Goal: Task Accomplishment & Management: Complete application form

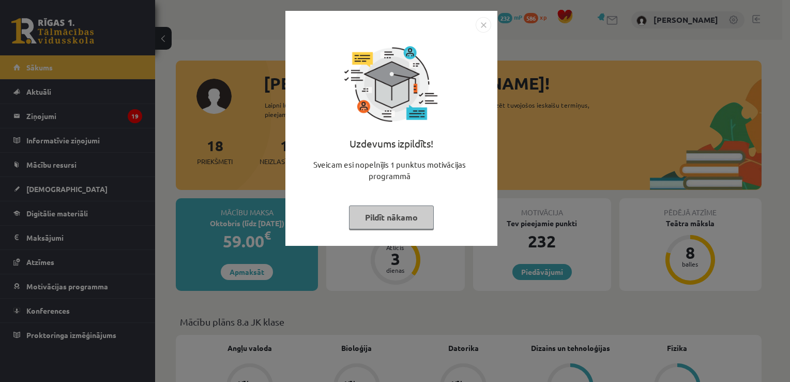
click at [482, 24] on img "Close" at bounding box center [484, 25] width 16 height 16
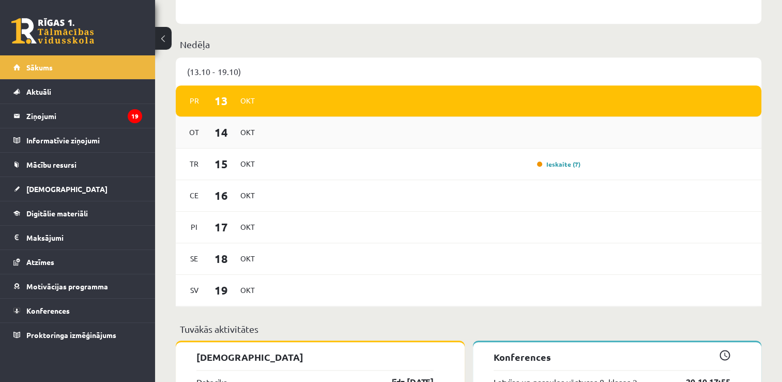
scroll to position [724, 0]
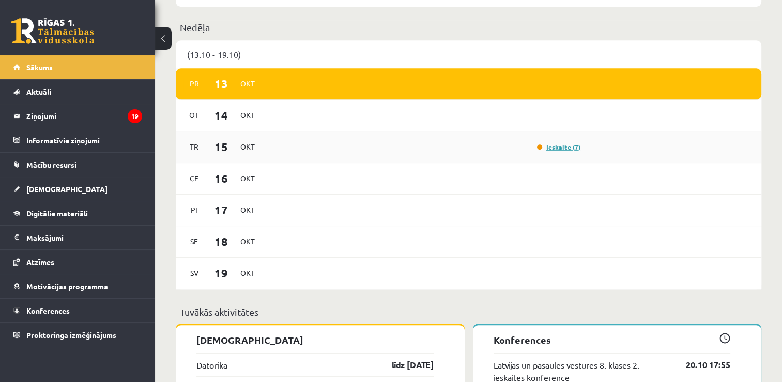
click at [551, 146] on link "Ieskaite (7)" at bounding box center [558, 147] width 43 height 8
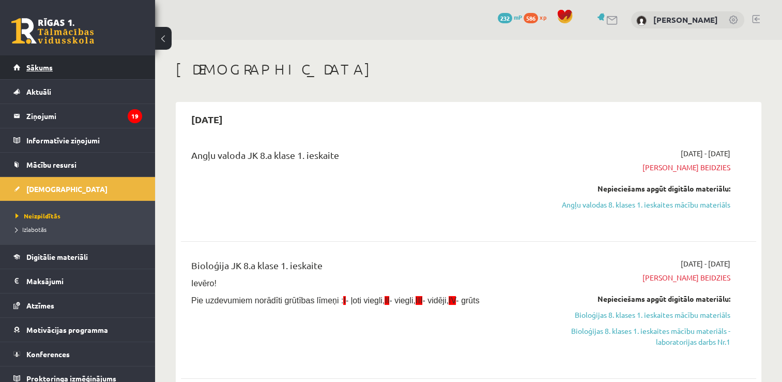
click at [62, 75] on link "Sākums" at bounding box center [77, 67] width 129 height 24
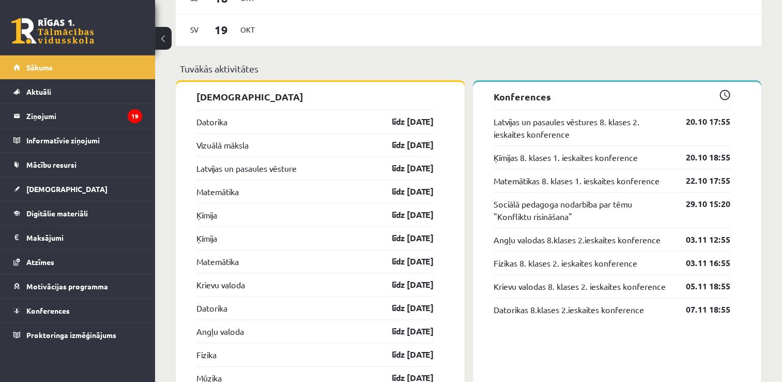
scroll to position [982, 0]
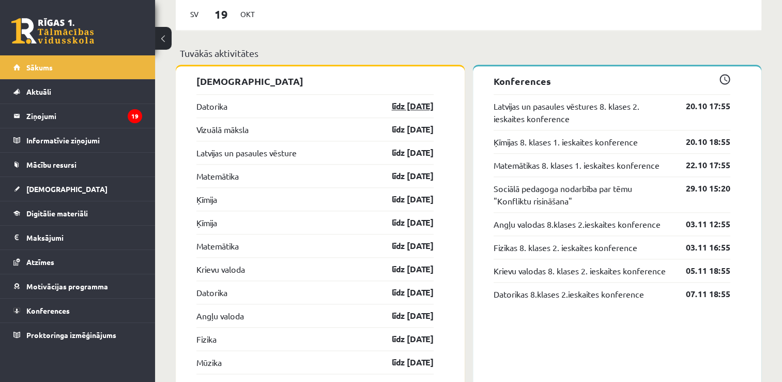
click at [412, 106] on link "līdz [DATE]" at bounding box center [404, 106] width 60 height 12
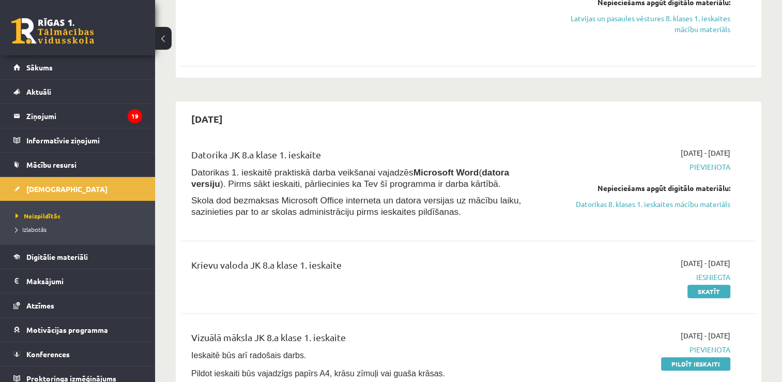
scroll to position [776, 0]
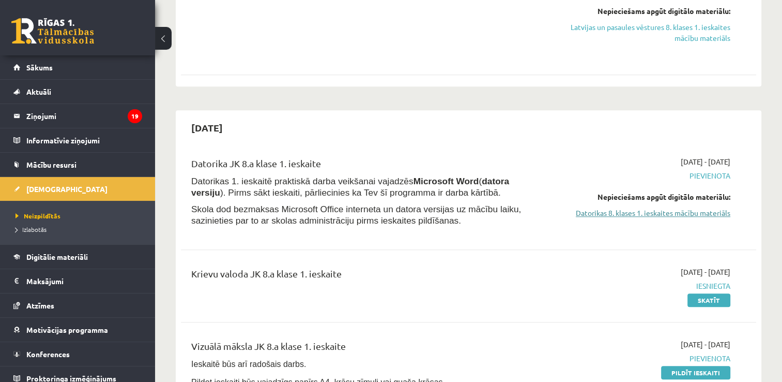
click at [656, 218] on link "Datorikas 8. klases 1. ieskaites mācību materiāls" at bounding box center [646, 212] width 170 height 11
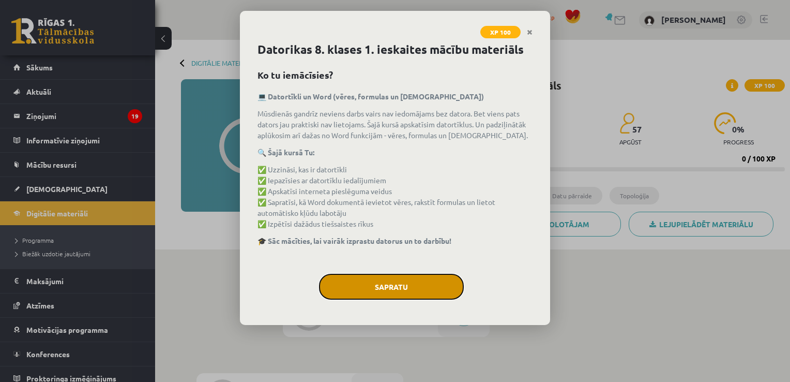
click at [378, 276] on button "Sapratu" at bounding box center [391, 287] width 145 height 26
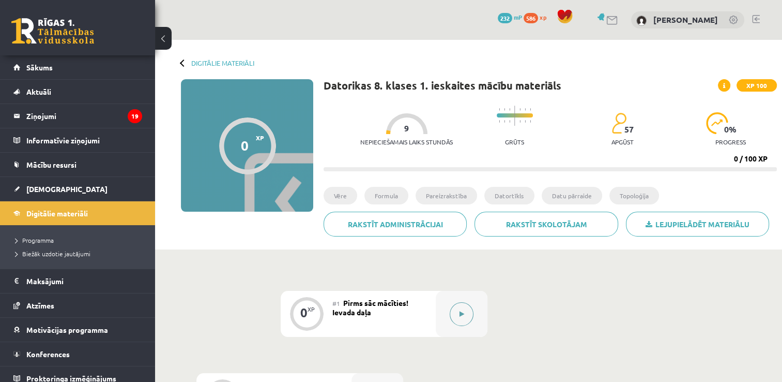
click at [461, 307] on button at bounding box center [462, 314] width 24 height 24
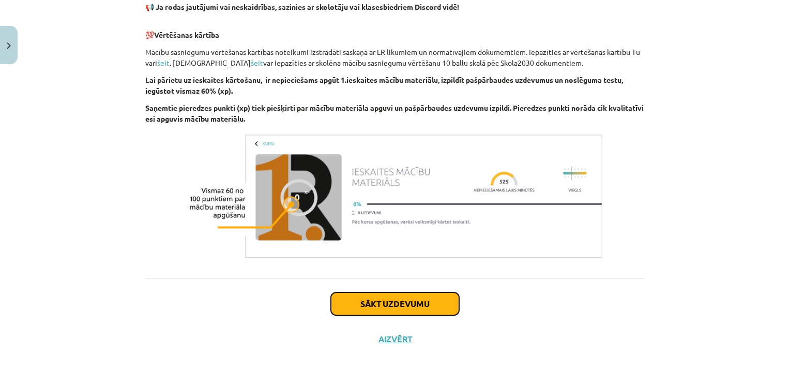
click at [343, 301] on button "Sākt uzdevumu" at bounding box center [395, 303] width 128 height 23
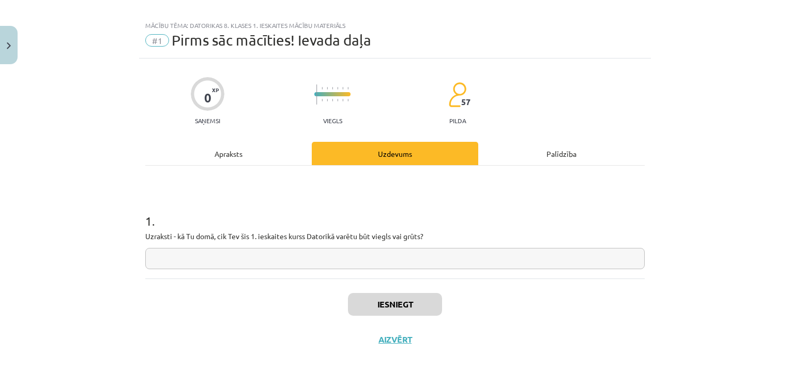
click at [220, 259] on input "text" at bounding box center [394, 258] width 499 height 21
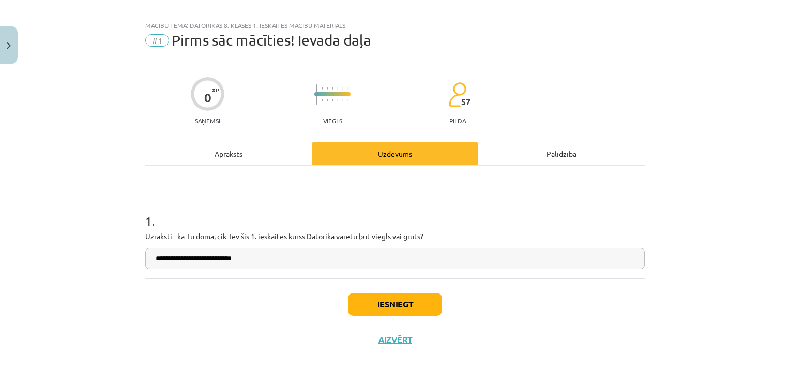
type input "**********"
click at [383, 308] on button "Iesniegt" at bounding box center [395, 304] width 94 height 23
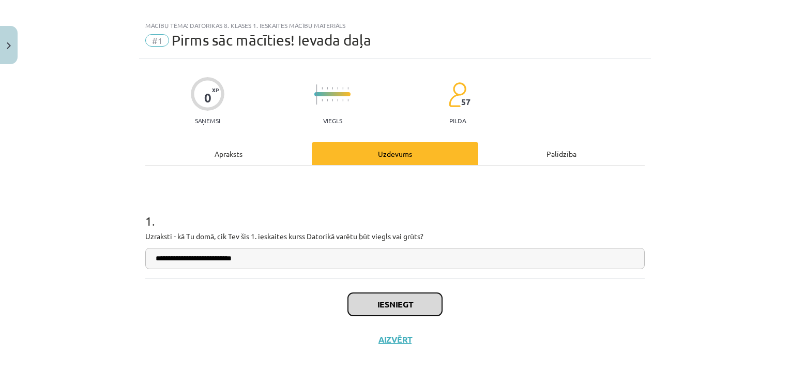
click at [383, 308] on button "Iesniegt" at bounding box center [395, 304] width 94 height 23
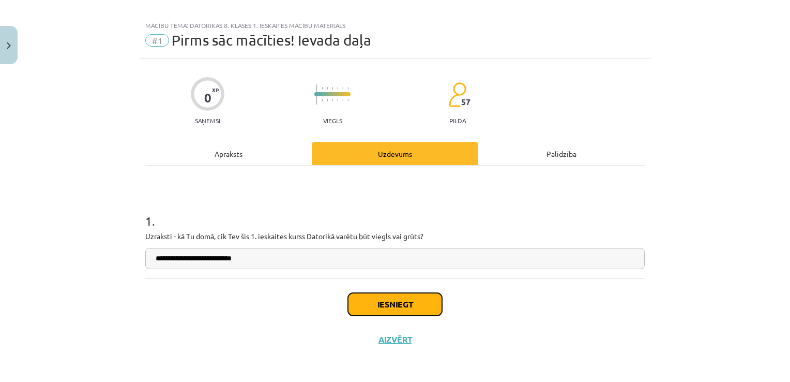
click at [383, 308] on button "Iesniegt" at bounding box center [395, 304] width 94 height 23
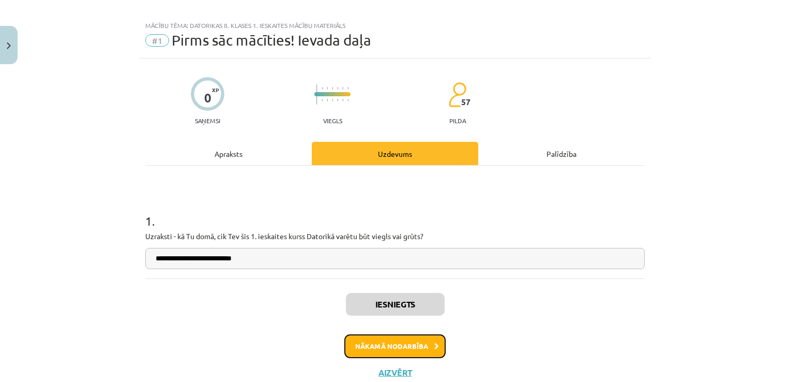
click at [398, 346] on button "Nākamā nodarbība" at bounding box center [394, 346] width 101 height 24
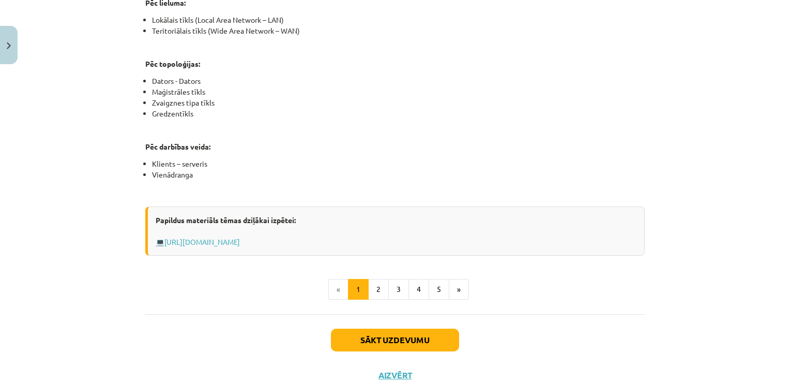
scroll to position [632, 0]
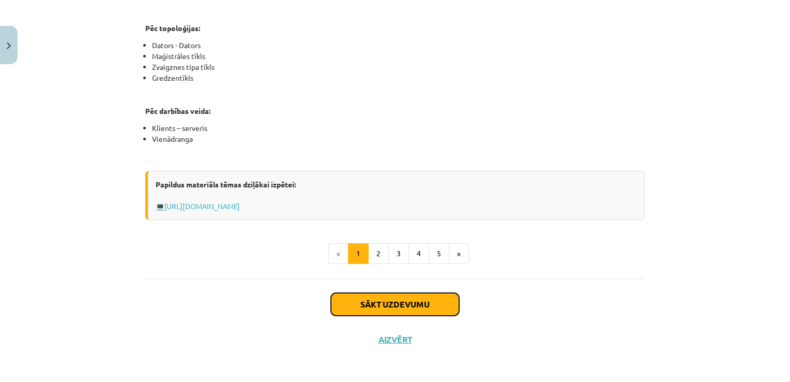
click at [415, 298] on button "Sākt uzdevumu" at bounding box center [395, 304] width 128 height 23
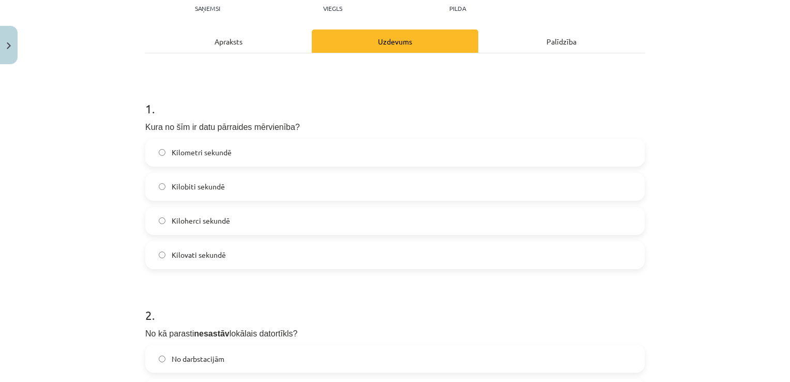
scroll to position [78, 0]
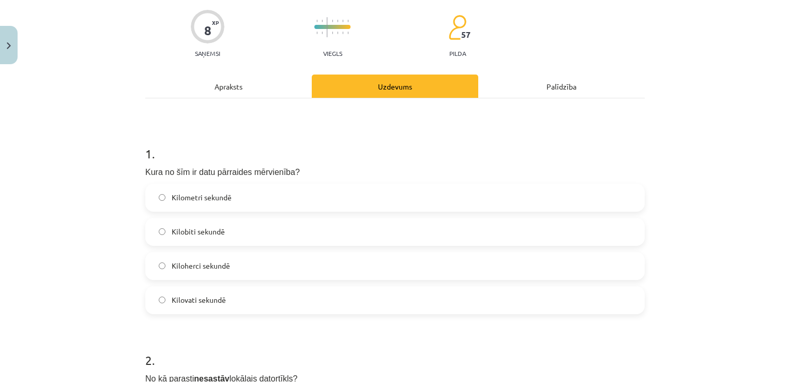
click at [163, 234] on label "Kilobiti sekundē" at bounding box center [394, 232] width 497 height 26
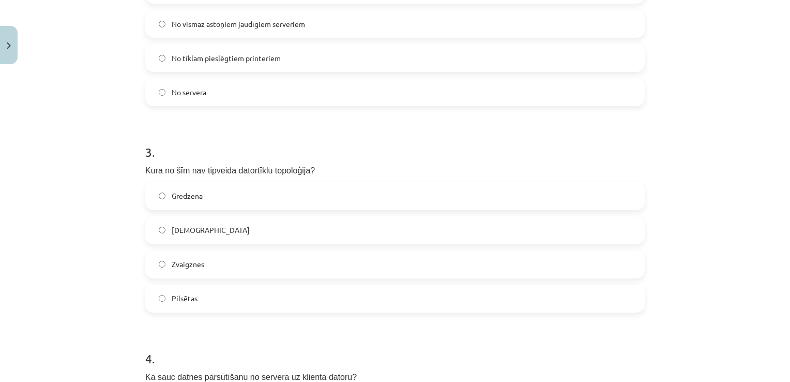
scroll to position [543, 0]
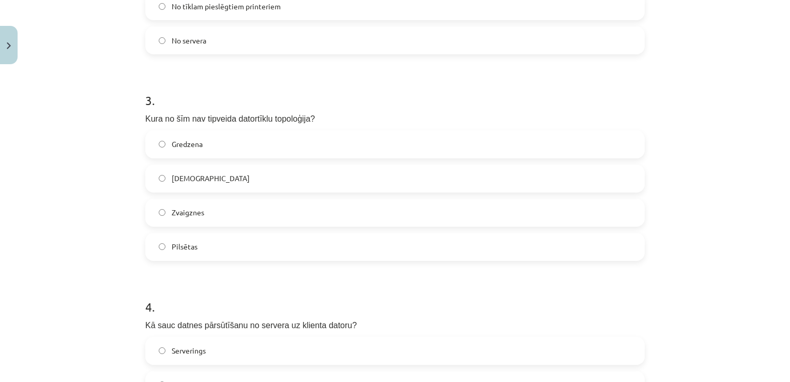
click at [167, 248] on label "Pilsētas" at bounding box center [394, 247] width 497 height 26
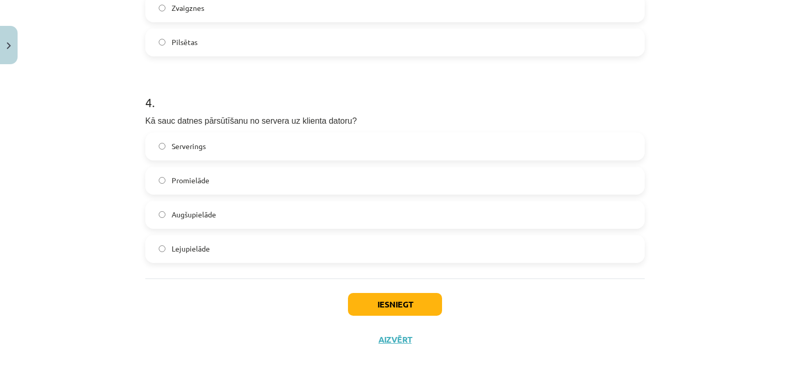
click at [178, 245] on span "Lejupielāde" at bounding box center [191, 248] width 38 height 11
click at [386, 300] on button "Iesniegt" at bounding box center [395, 304] width 94 height 23
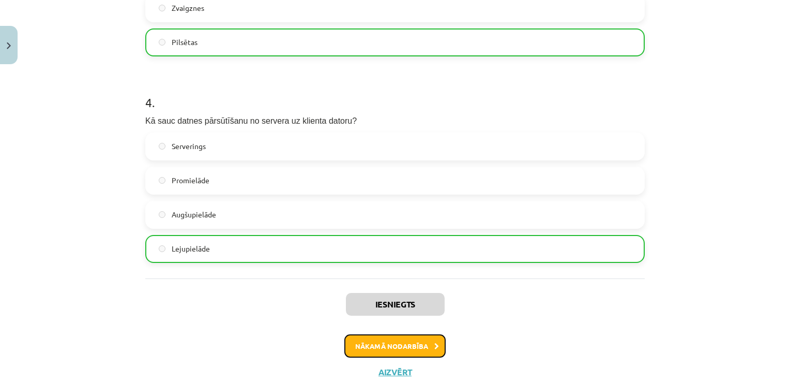
click at [396, 340] on button "Nākamā nodarbība" at bounding box center [394, 346] width 101 height 24
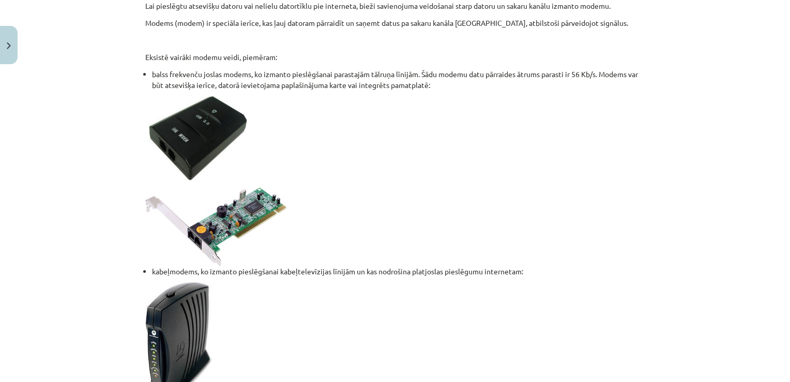
scroll to position [957, 0]
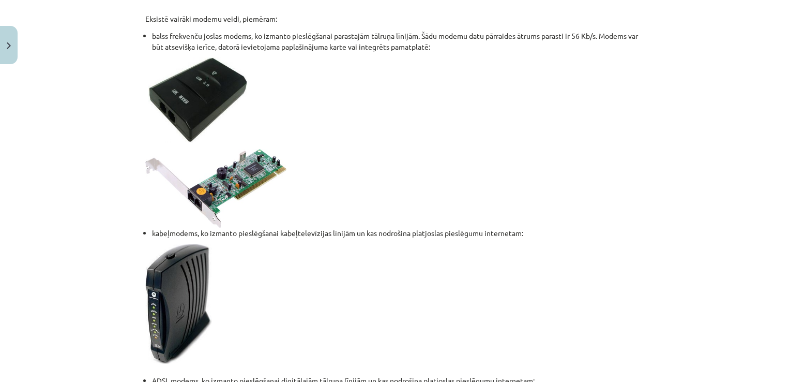
drag, startPoint x: 34, startPoint y: 149, endPoint x: 34, endPoint y: 166, distance: 17.1
drag, startPoint x: 34, startPoint y: 166, endPoint x: 140, endPoint y: 76, distance: 139.0
click at [145, 74] on p at bounding box center [394, 99] width 499 height 85
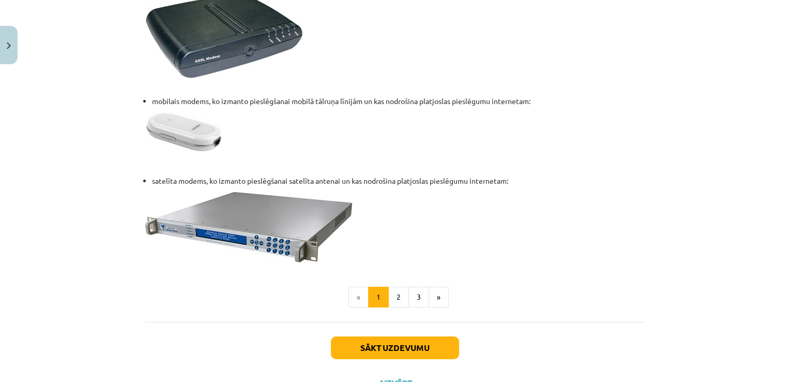
scroll to position [1397, 0]
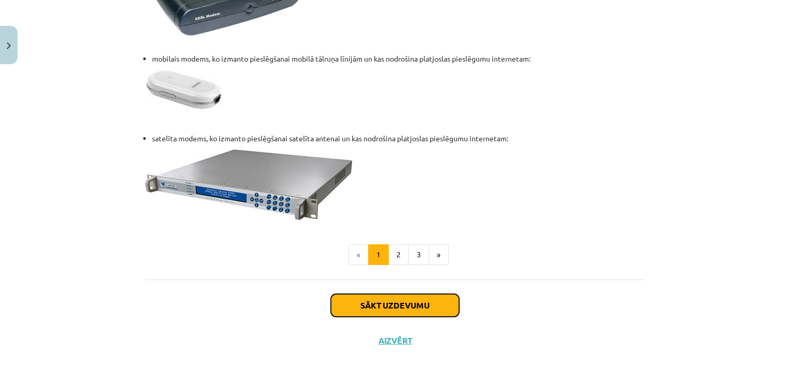
click at [359, 306] on button "Sākt uzdevumu" at bounding box center [395, 305] width 128 height 23
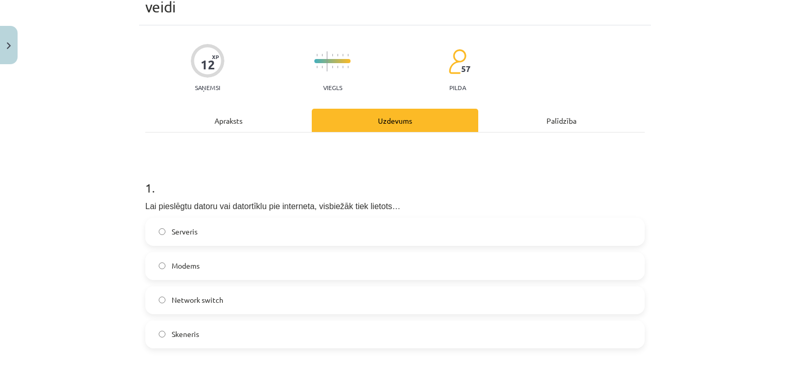
scroll to position [78, 0]
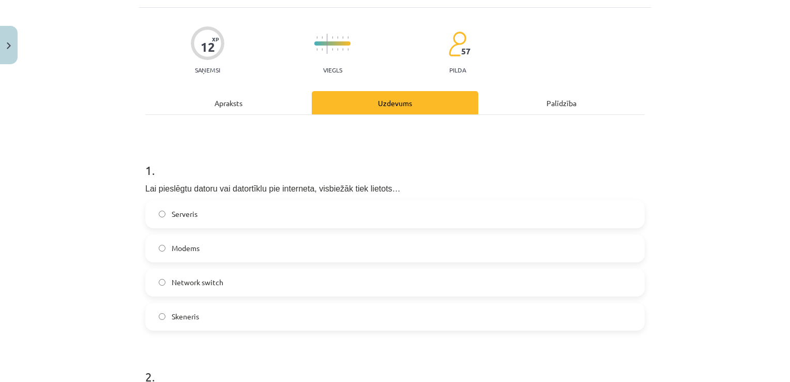
click at [225, 251] on label "Modems" at bounding box center [394, 248] width 497 height 26
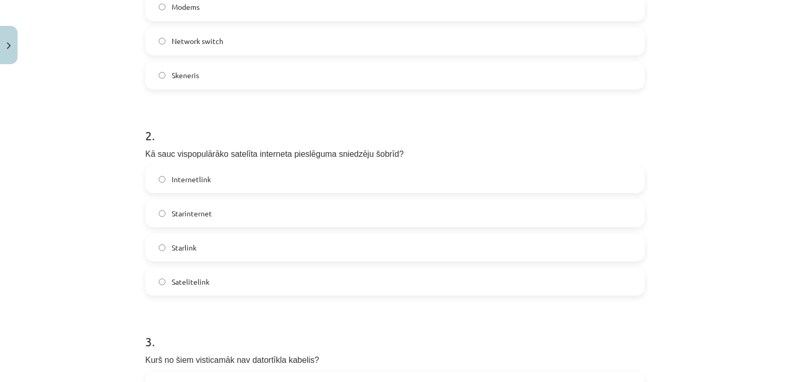
scroll to position [336, 0]
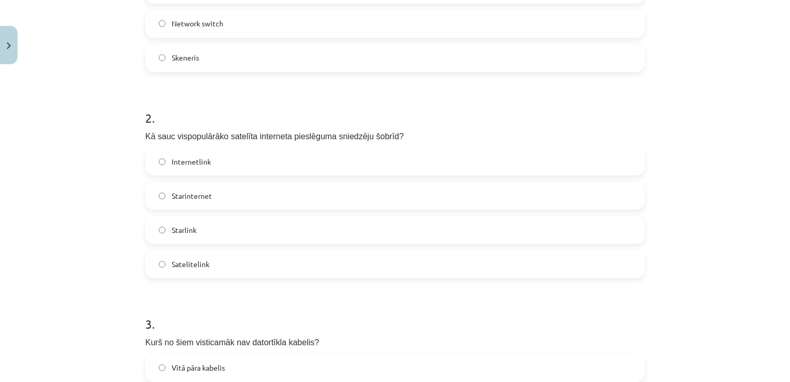
click at [172, 232] on span "Starlink" at bounding box center [184, 229] width 25 height 11
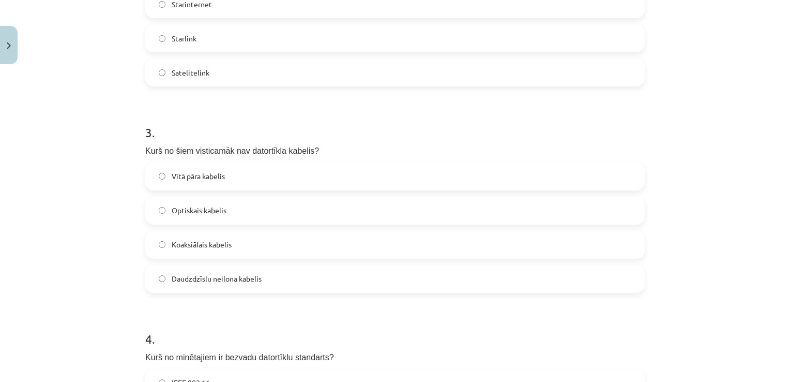
scroll to position [543, 0]
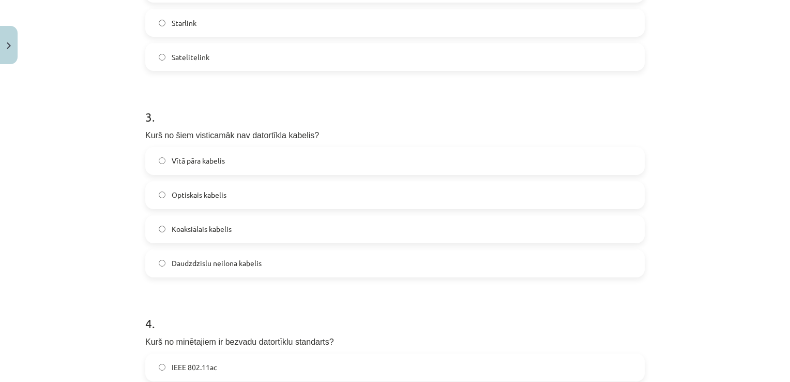
click at [165, 272] on label "Daudzdzīslu neilona kabelis" at bounding box center [394, 263] width 497 height 26
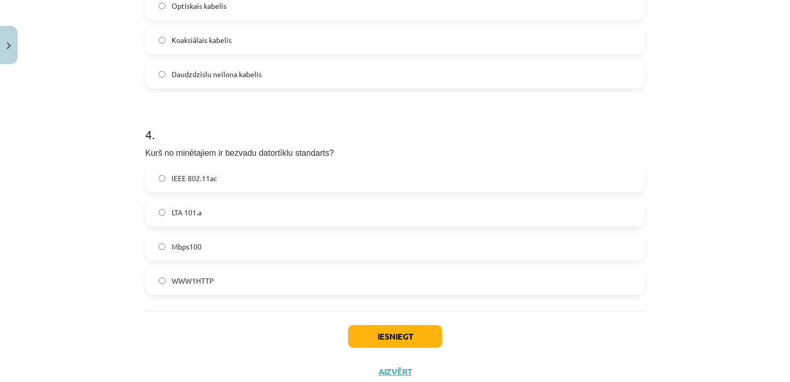
scroll to position [750, 0]
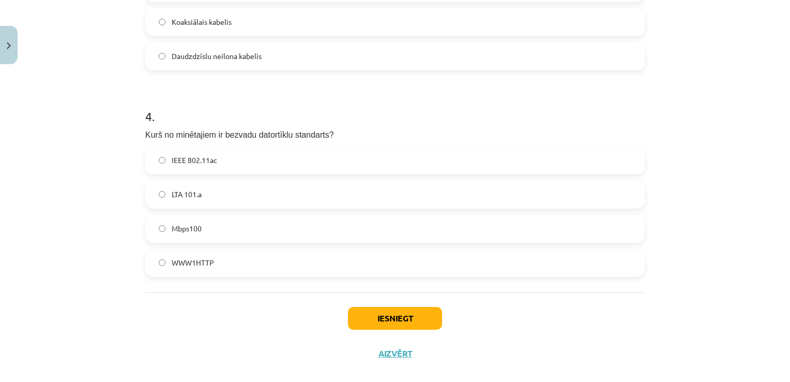
click at [155, 164] on label "IEEE 802.11ac" at bounding box center [394, 160] width 497 height 26
click at [360, 314] on button "Iesniegt" at bounding box center [395, 318] width 94 height 23
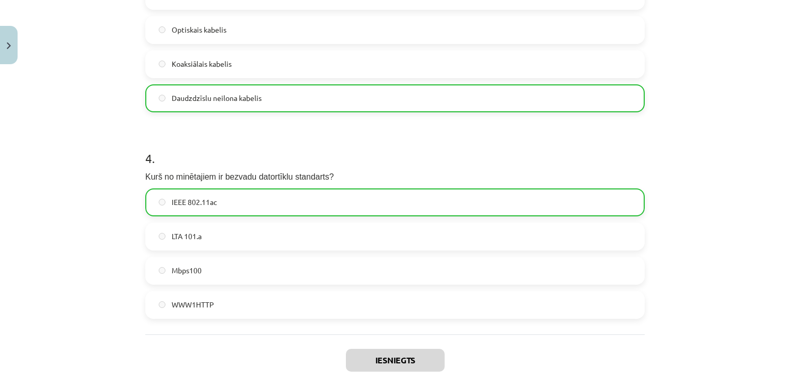
scroll to position [796, 0]
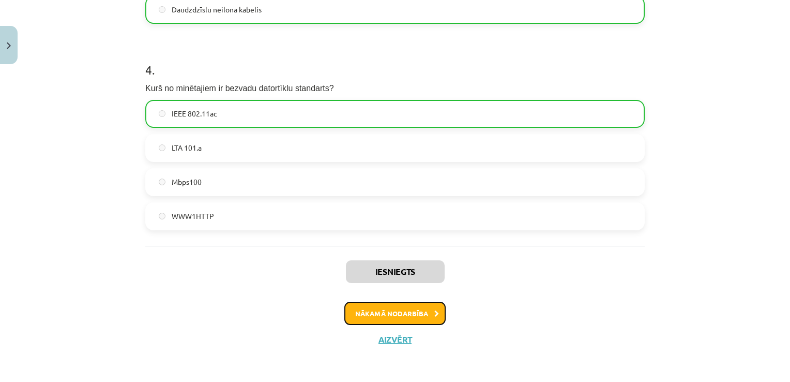
click at [401, 312] on button "Nākamā nodarbība" at bounding box center [394, 313] width 101 height 24
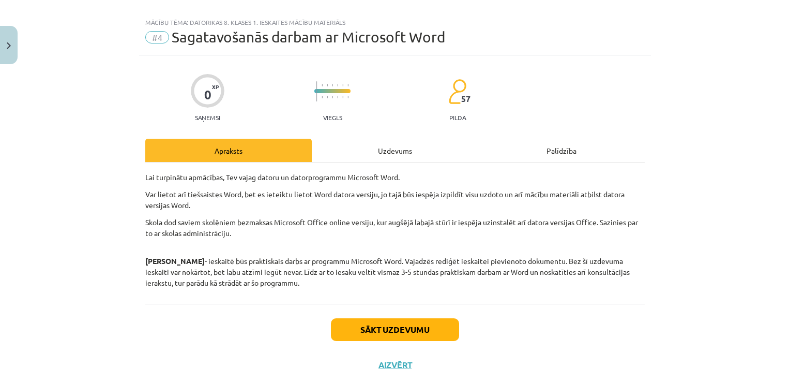
scroll to position [0, 0]
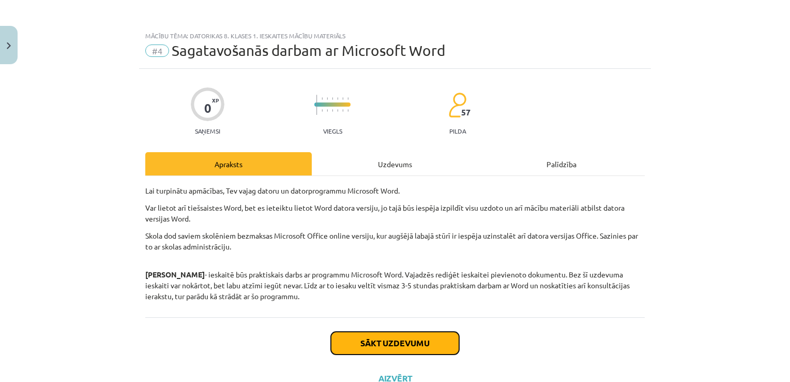
click at [381, 349] on button "Sākt uzdevumu" at bounding box center [395, 342] width 128 height 23
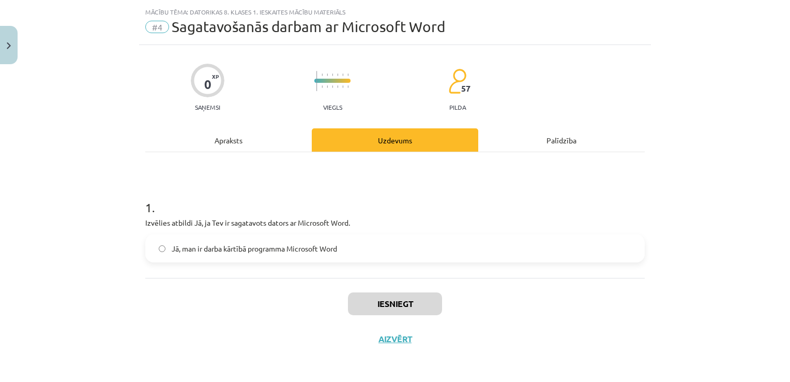
click at [211, 243] on span "Jā, man ir darba kārtībā programma Microsoft Word" at bounding box center [254, 248] width 165 height 11
click at [374, 305] on button "Iesniegt" at bounding box center [395, 303] width 94 height 23
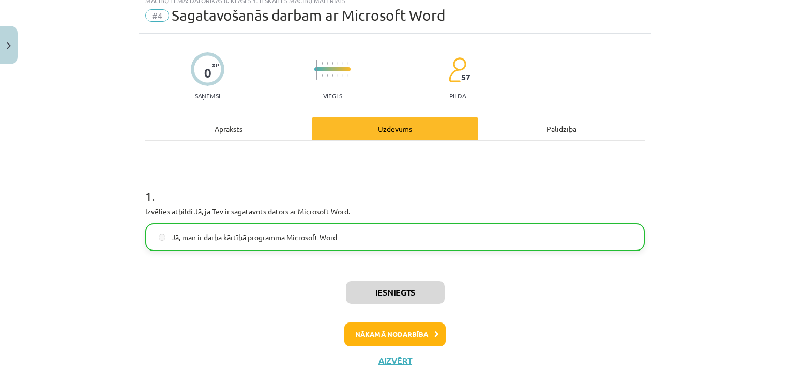
scroll to position [56, 0]
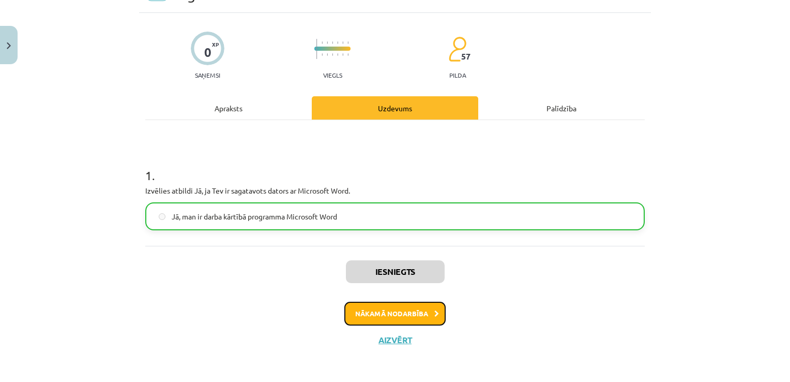
click at [379, 318] on button "Nākamā nodarbība" at bounding box center [394, 313] width 101 height 24
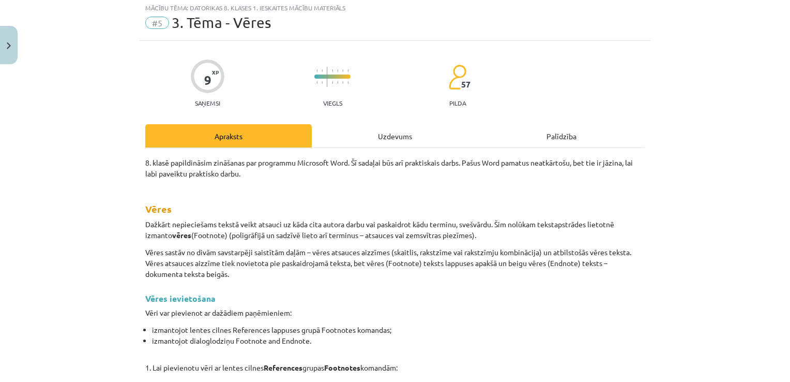
scroll to position [26, 0]
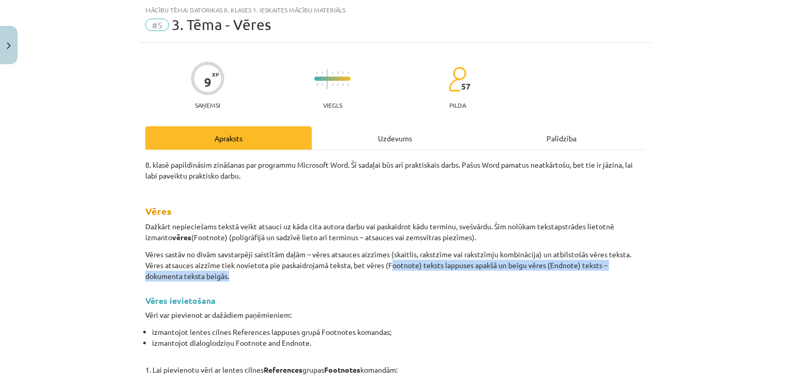
click at [391, 270] on p "Vēres sastāv no divām savstarpēji saistītām daļām – vēres atsauces aizzīmes (sk…" at bounding box center [394, 265] width 499 height 33
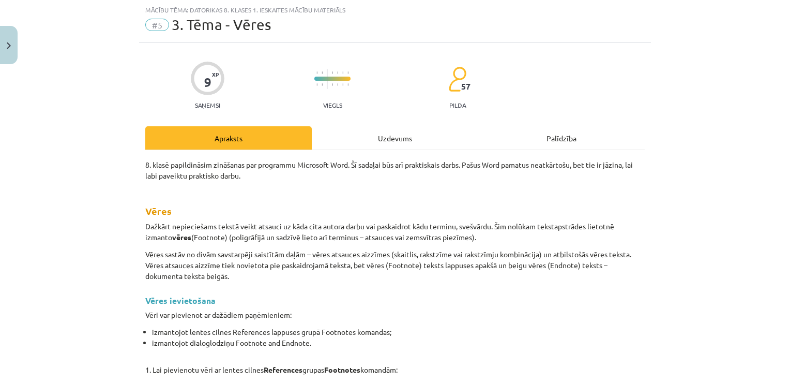
drag, startPoint x: 391, startPoint y: 270, endPoint x: 365, endPoint y: 198, distance: 76.7
click at [365, 198] on h2 "Vēres" at bounding box center [394, 202] width 499 height 31
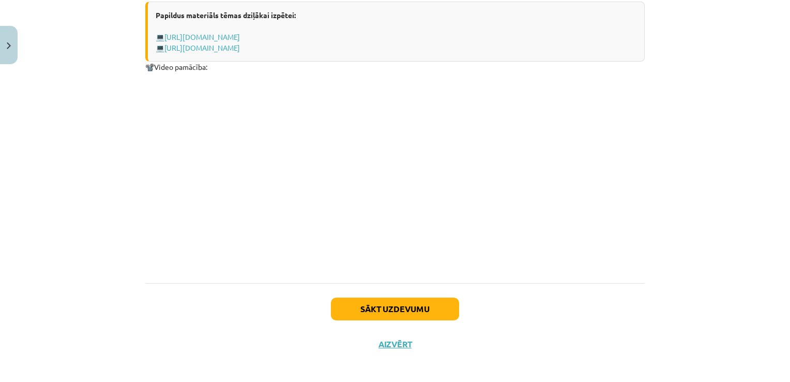
scroll to position [1393, 0]
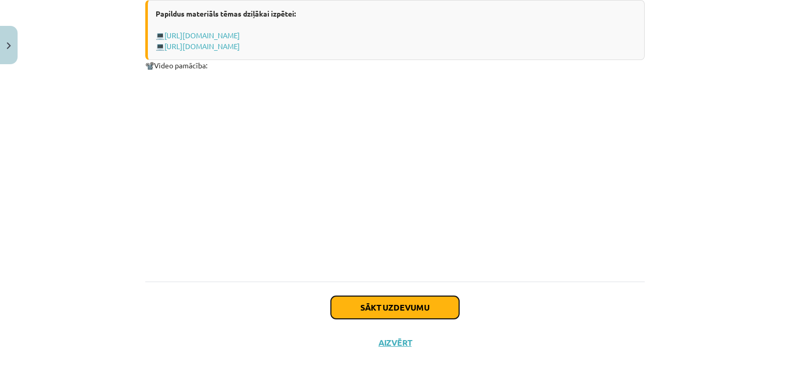
click at [412, 298] on button "Sākt uzdevumu" at bounding box center [395, 307] width 128 height 23
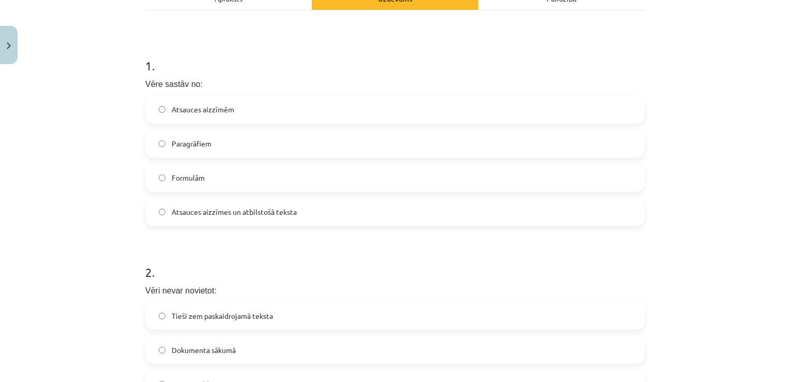
scroll to position [181, 0]
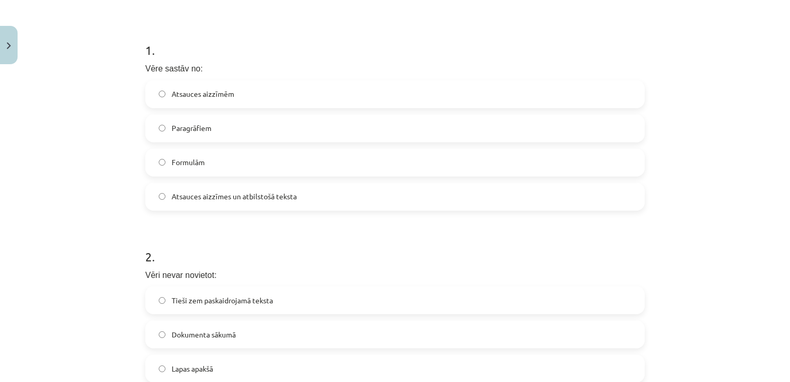
click at [274, 189] on label "Atsauces aizzīmes un atbilstošā teksta" at bounding box center [394, 197] width 497 height 26
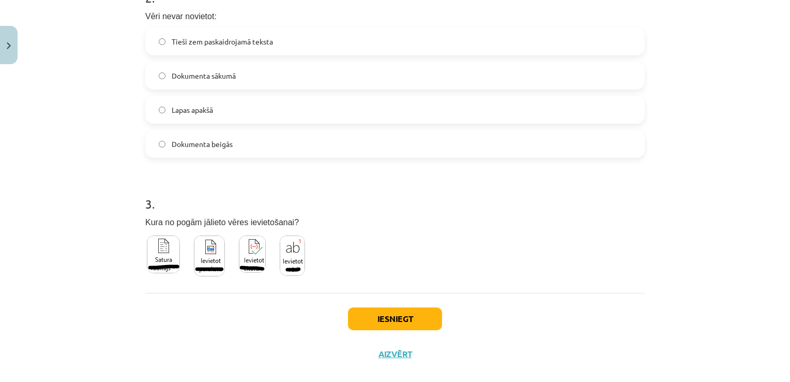
scroll to position [388, 0]
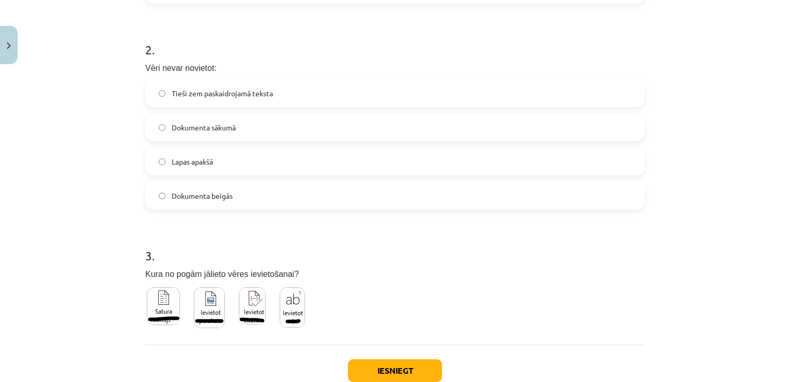
click at [439, 125] on label "Dokumenta sākumā" at bounding box center [394, 127] width 497 height 26
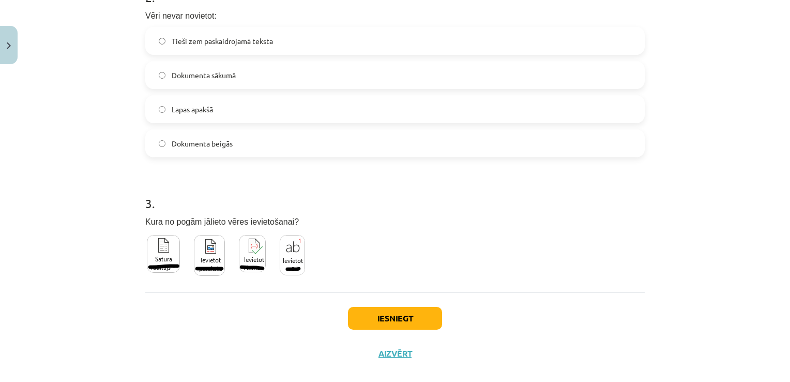
scroll to position [454, 0]
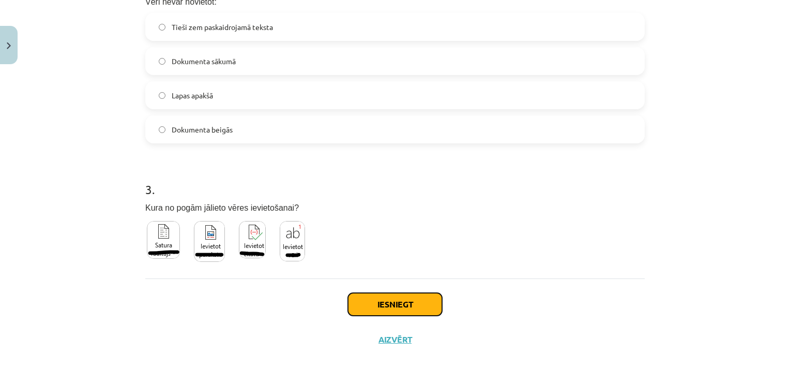
click at [375, 305] on button "Iesniegt" at bounding box center [395, 304] width 94 height 23
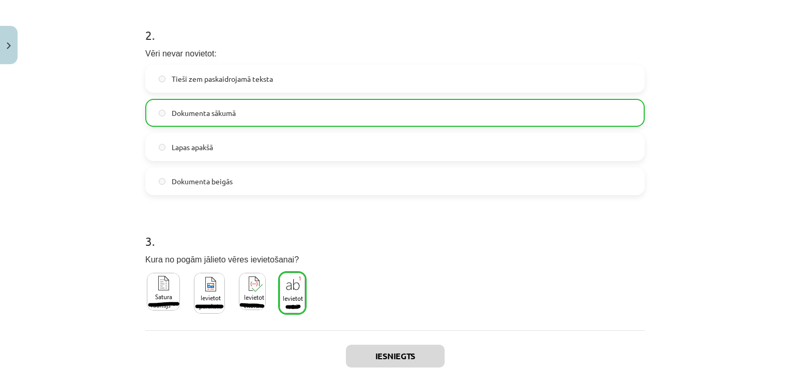
scroll to position [487, 0]
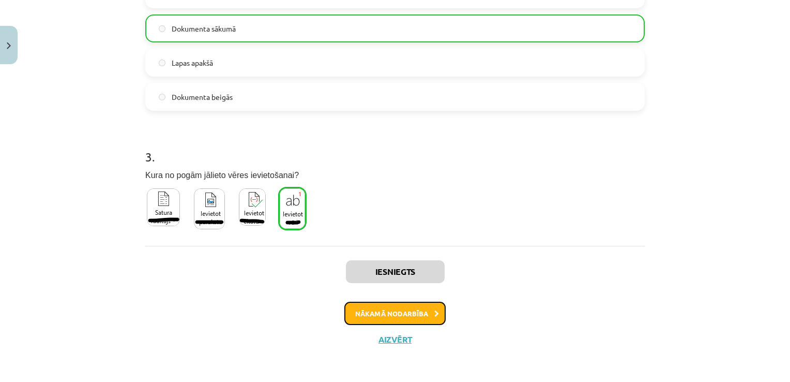
click at [392, 316] on button "Nākamā nodarbība" at bounding box center [394, 313] width 101 height 24
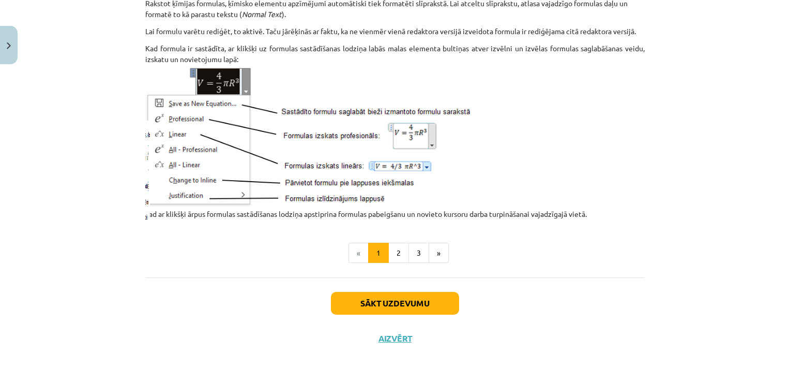
scroll to position [1328, 0]
click at [359, 299] on button "Sākt uzdevumu" at bounding box center [395, 303] width 128 height 23
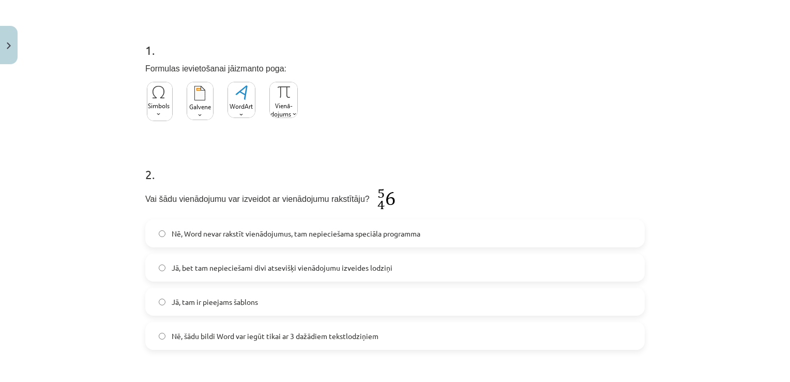
scroll to position [233, 0]
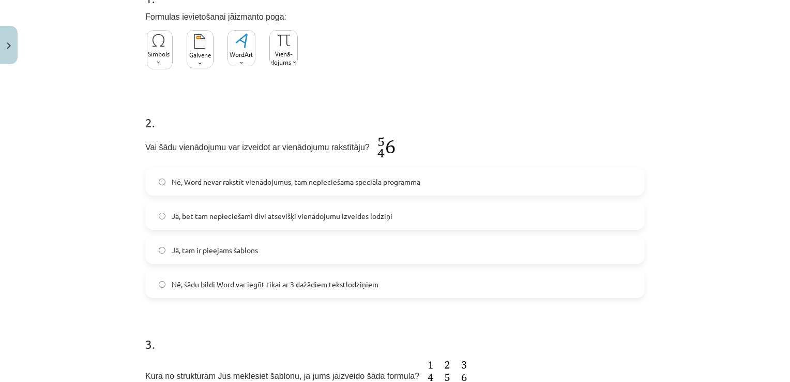
click at [232, 179] on span "Nē, Word nevar rakstīt vienādojumus, tam nepieciešama speciāla programma" at bounding box center [296, 181] width 249 height 11
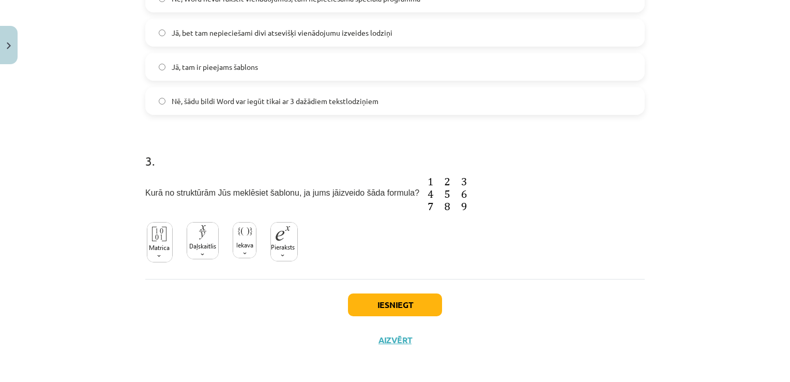
scroll to position [364, 0]
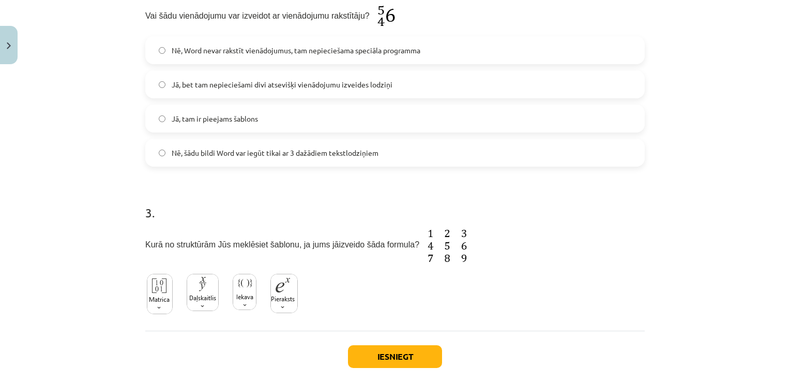
click at [280, 119] on label "Jā, tam ir pieejams šablons" at bounding box center [394, 118] width 497 height 26
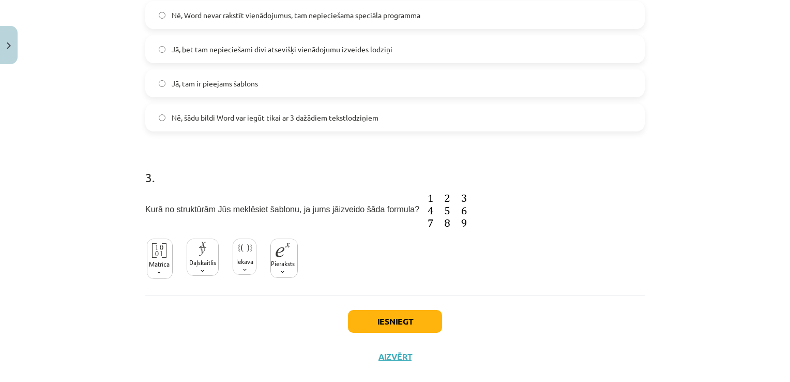
scroll to position [416, 0]
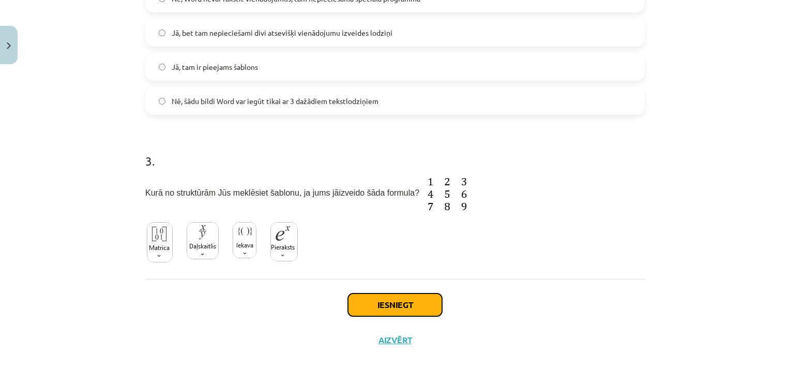
click at [387, 300] on button "Iesniegt" at bounding box center [395, 304] width 94 height 23
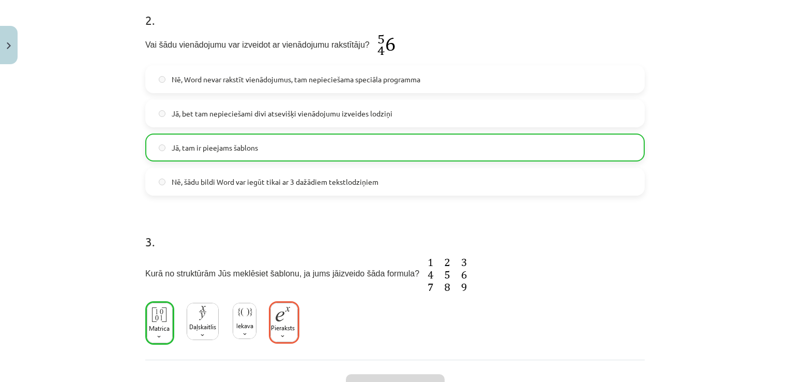
scroll to position [448, 0]
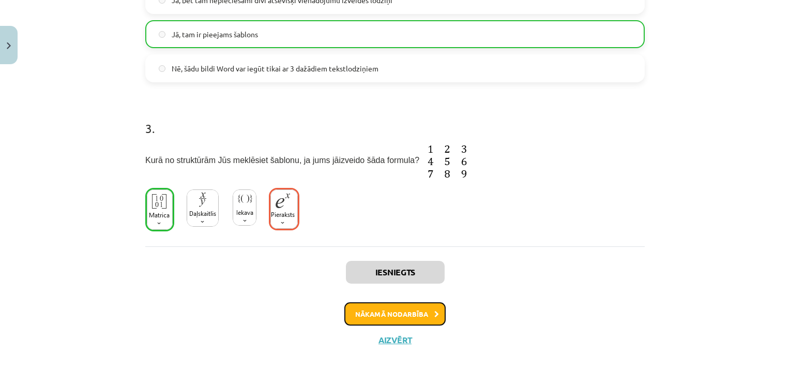
click at [395, 309] on button "Nākamā nodarbība" at bounding box center [394, 314] width 101 height 24
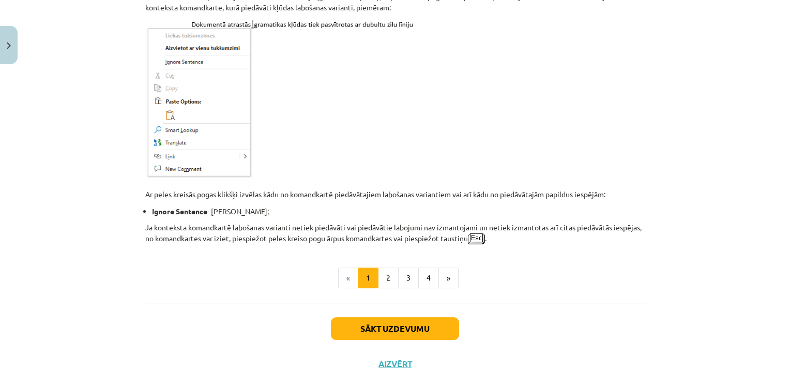
scroll to position [911, 0]
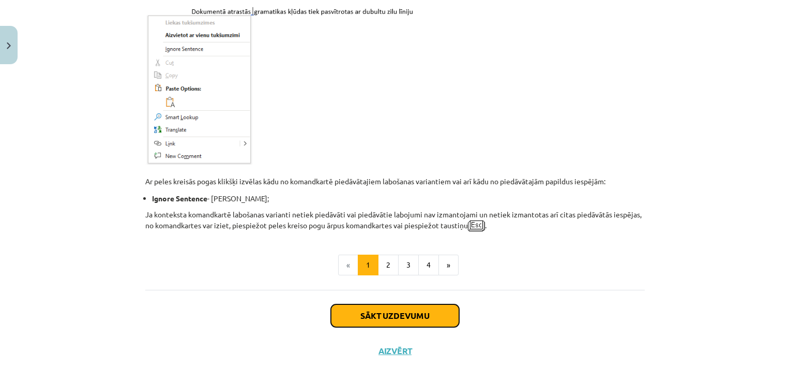
click at [367, 304] on button "Sākt uzdevumu" at bounding box center [395, 315] width 128 height 23
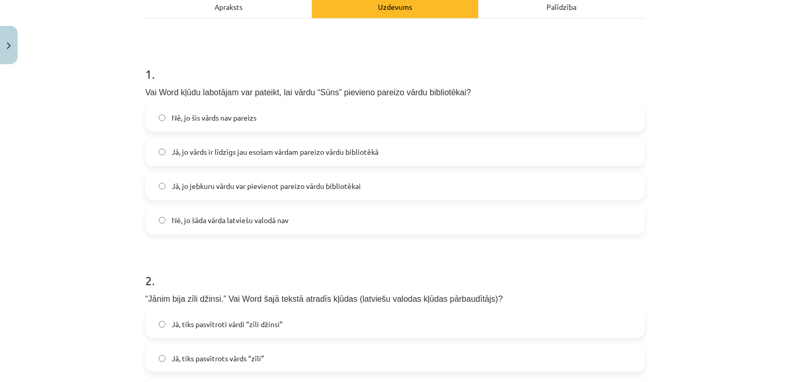
scroll to position [181, 0]
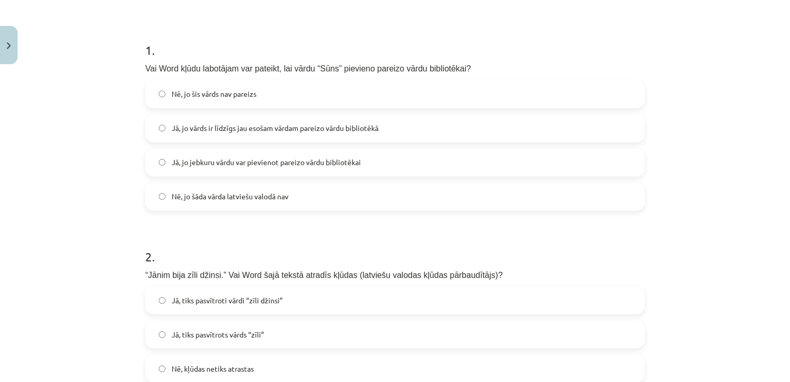
click at [397, 170] on label "Jā, jo jebkuru vārdu var pievienot pareizo vārdu bibliotēkai" at bounding box center [394, 162] width 497 height 26
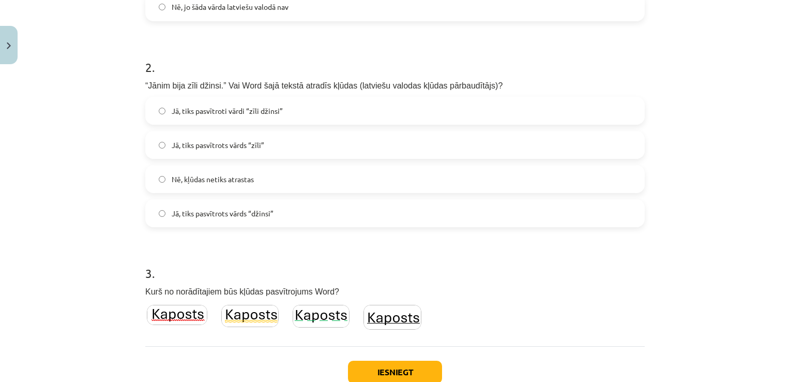
scroll to position [388, 0]
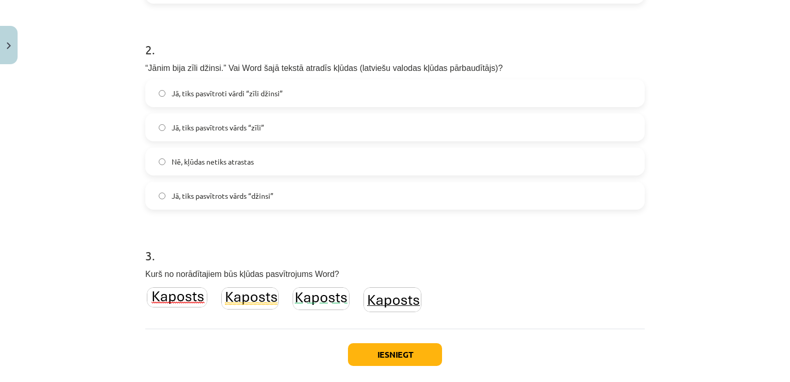
click at [295, 119] on label "Jā, tiks pasvītrots vārds “zīli”" at bounding box center [394, 127] width 497 height 26
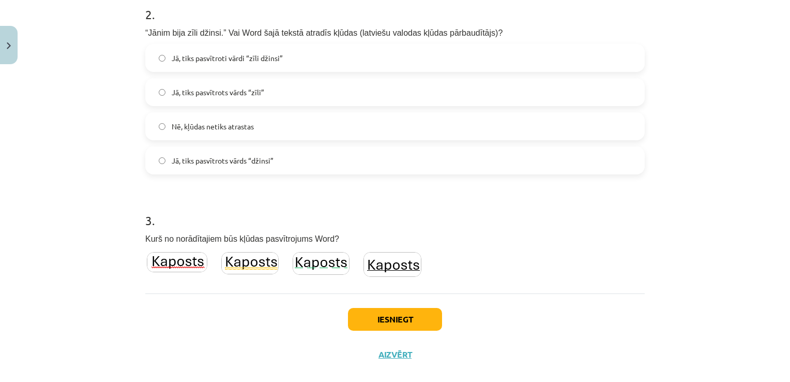
scroll to position [438, 0]
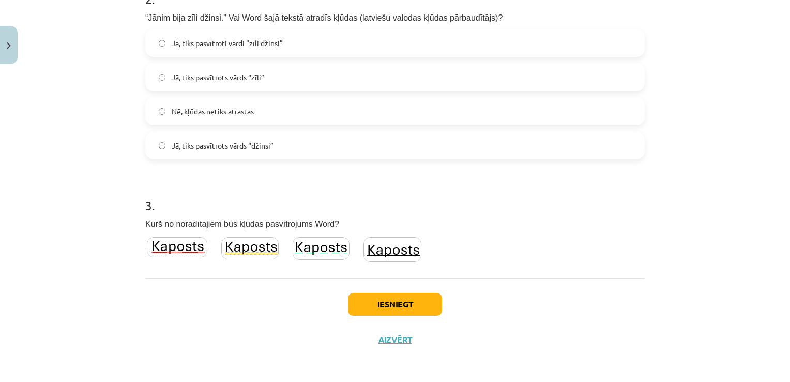
click at [170, 242] on img at bounding box center [177, 247] width 60 height 20
click at [385, 296] on button "Iesniegt" at bounding box center [395, 304] width 94 height 23
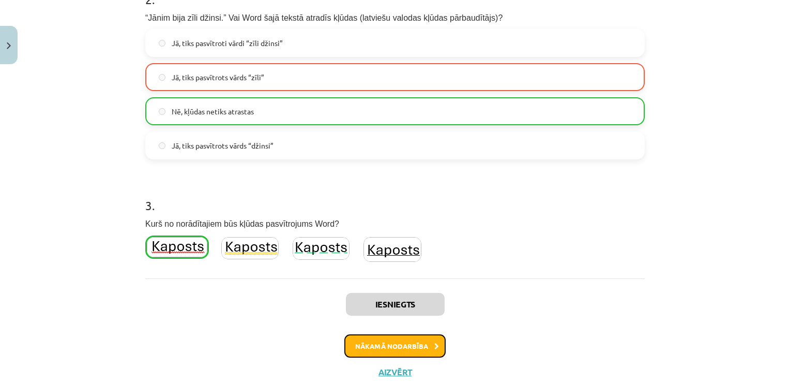
click at [368, 339] on button "Nākamā nodarbība" at bounding box center [394, 346] width 101 height 24
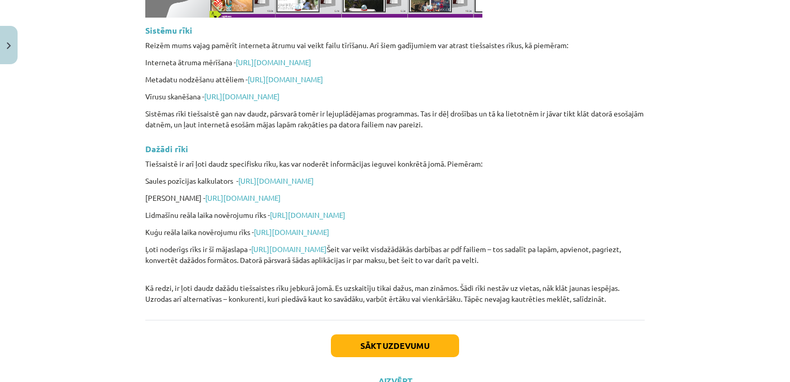
scroll to position [2493, 0]
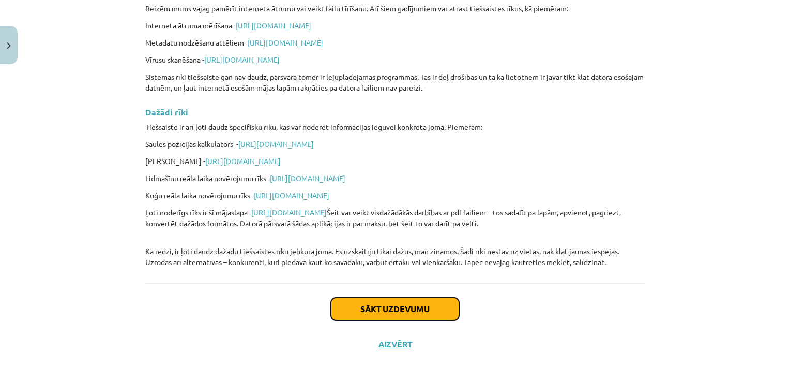
click at [361, 306] on button "Sākt uzdevumu" at bounding box center [395, 308] width 128 height 23
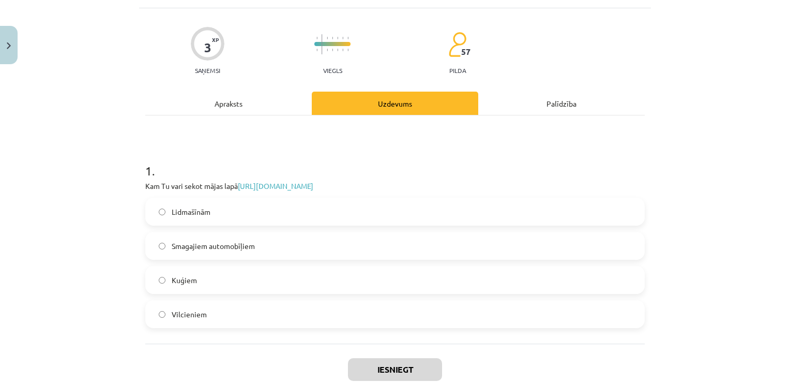
scroll to position [78, 0]
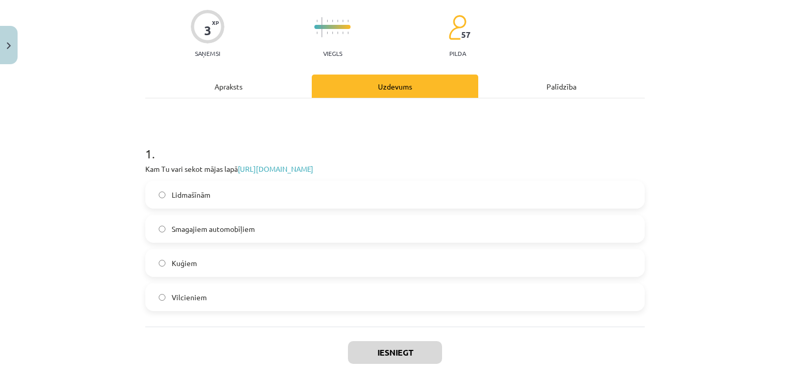
click at [197, 191] on span "Lidmašīnām" at bounding box center [191, 194] width 39 height 11
click at [389, 353] on button "Iesniegt" at bounding box center [395, 352] width 94 height 23
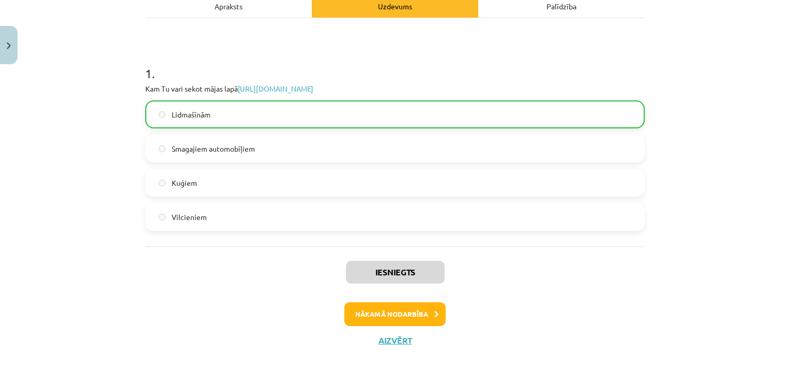
scroll to position [159, 0]
drag, startPoint x: 423, startPoint y: 336, endPoint x: 416, endPoint y: 334, distance: 7.5
click at [421, 338] on div "Iesniegts Nākamā nodarbība Aizvērt" at bounding box center [394, 297] width 499 height 105
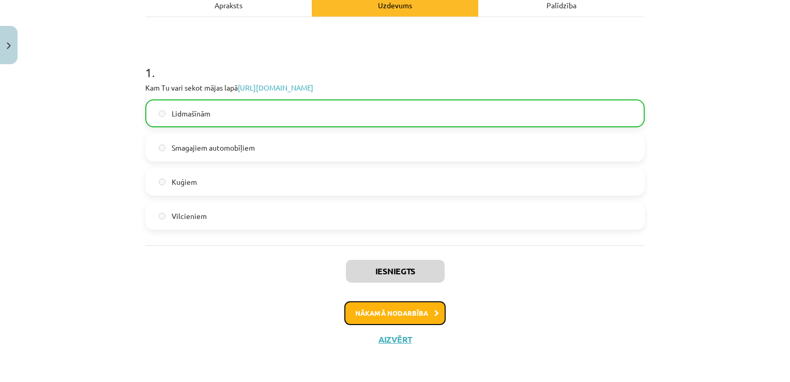
click at [400, 314] on button "Nākamā nodarbība" at bounding box center [394, 313] width 101 height 24
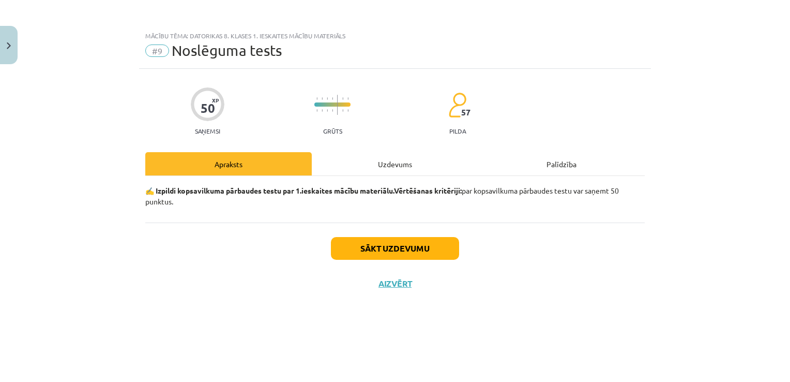
scroll to position [0, 0]
click at [410, 247] on button "Sākt uzdevumu" at bounding box center [395, 248] width 128 height 23
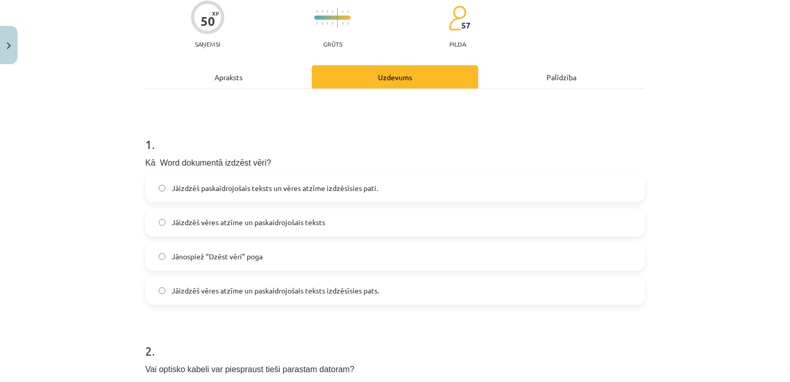
scroll to position [103, 0]
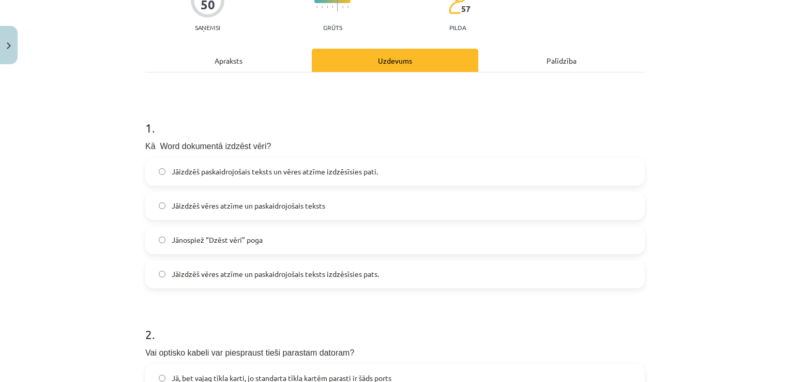
click at [172, 174] on span "Jāizdzēš paskaidrojošais teksts un vēres atzīme izdzēsīsies pati." at bounding box center [275, 171] width 206 height 11
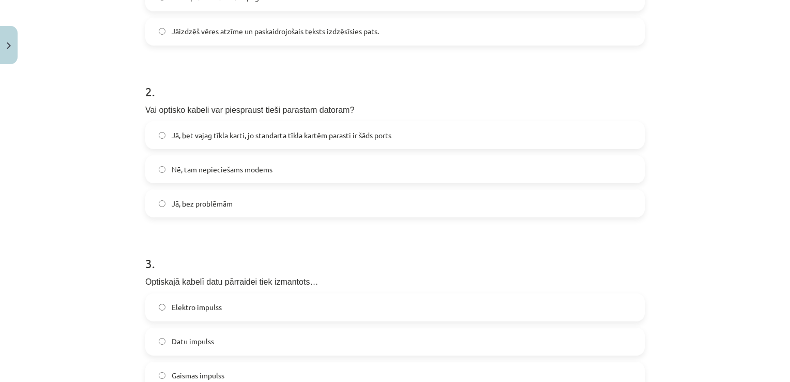
scroll to position [362, 0]
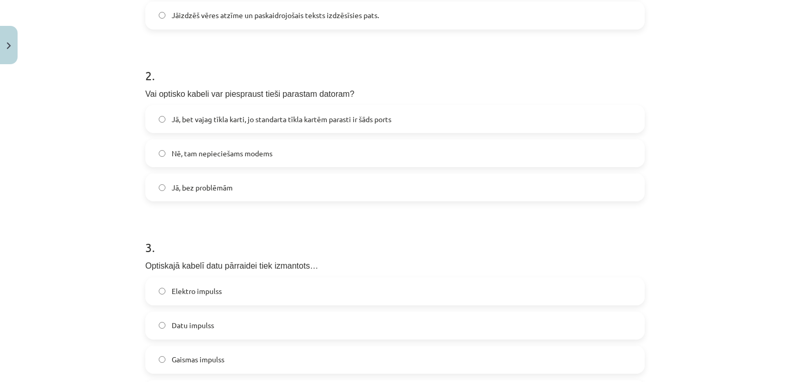
click at [212, 159] on label "Nē, tam nepieciešams modems" at bounding box center [394, 153] width 497 height 26
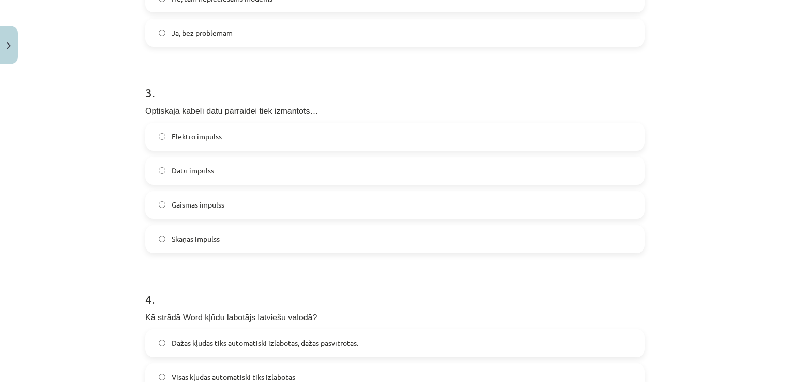
scroll to position [569, 0]
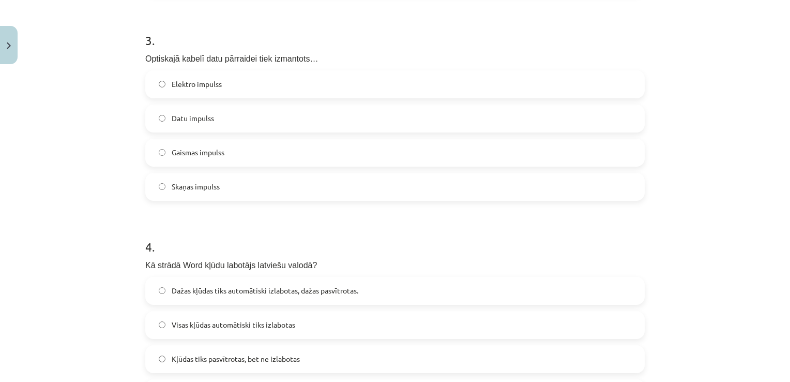
click at [194, 123] on span "Datu impulss" at bounding box center [193, 118] width 42 height 11
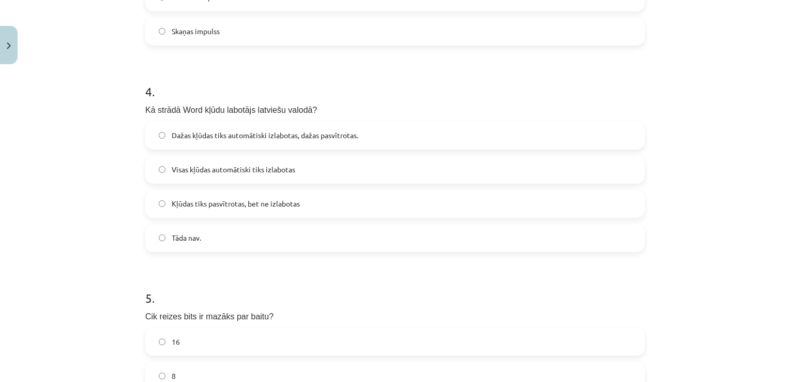
scroll to position [776, 0]
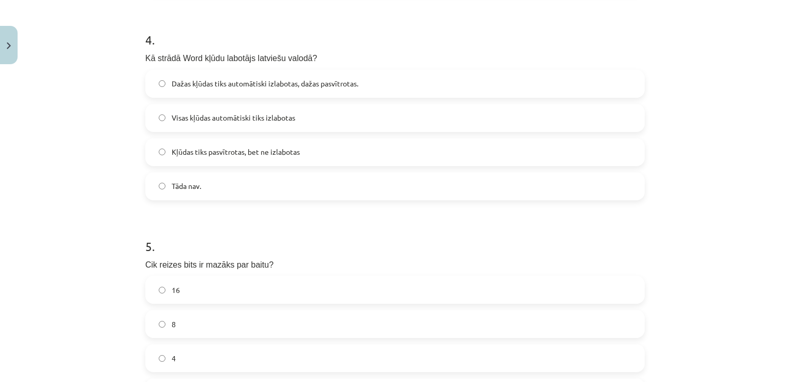
click at [174, 157] on label "Kļūdas tiks pasvītrotas, bet ne izlabotas" at bounding box center [394, 152] width 497 height 26
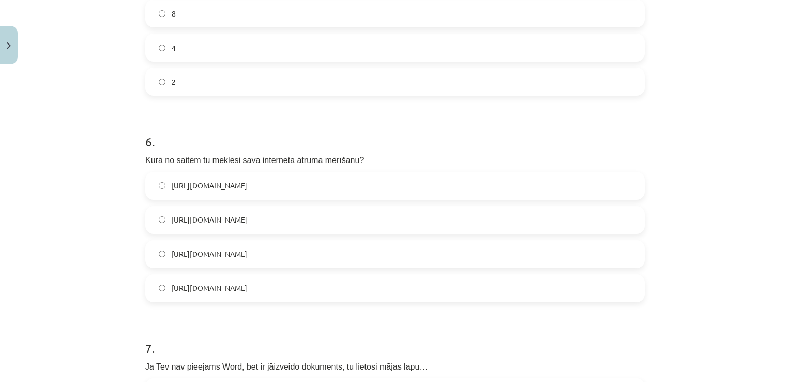
scroll to position [982, 0]
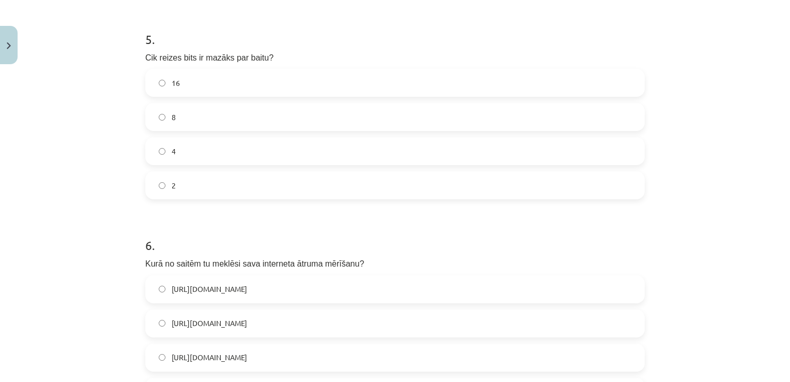
click at [209, 135] on div "16 8 4 2" at bounding box center [394, 134] width 499 height 130
click at [190, 115] on label "8" at bounding box center [394, 117] width 497 height 26
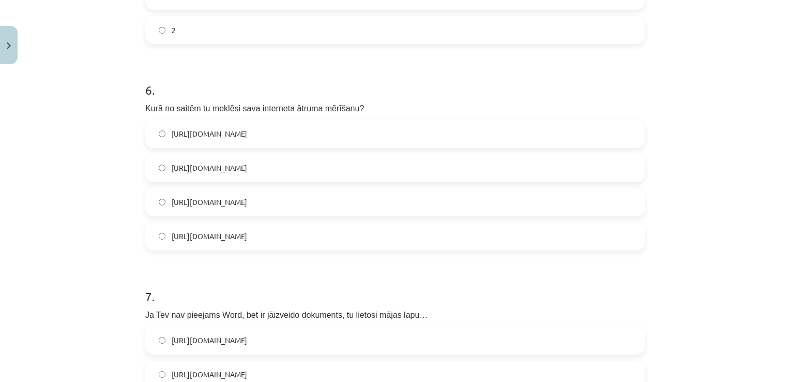
scroll to position [1189, 0]
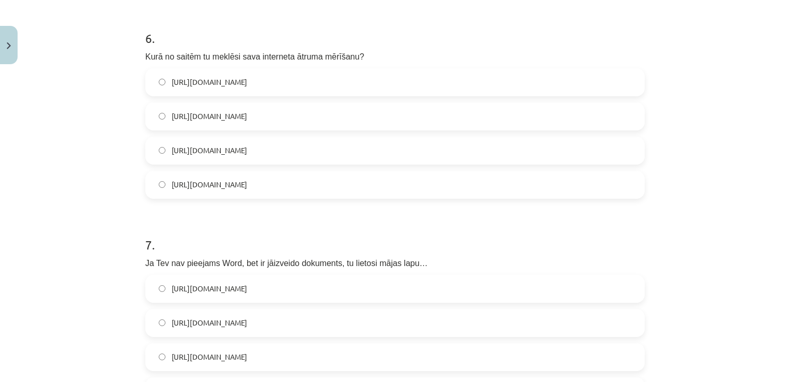
click at [195, 156] on label "https://www.speedtest.net/" at bounding box center [394, 151] width 497 height 26
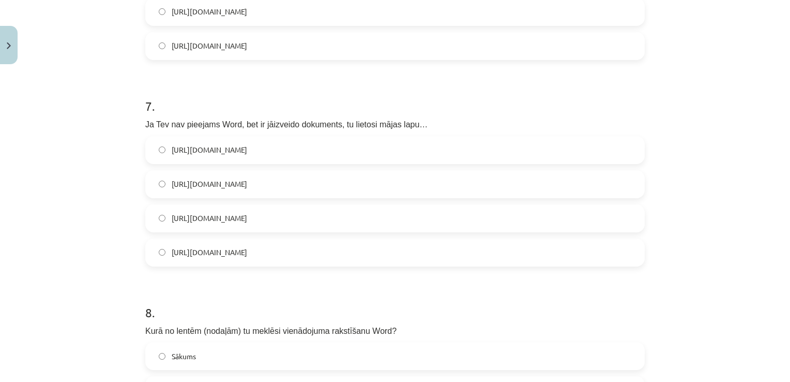
scroll to position [1344, 0]
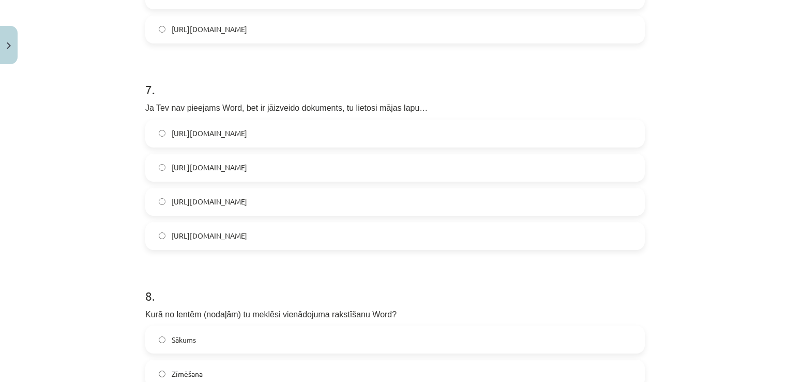
click at [162, 234] on label "https://www.google.com/docs/about/" at bounding box center [394, 236] width 497 height 26
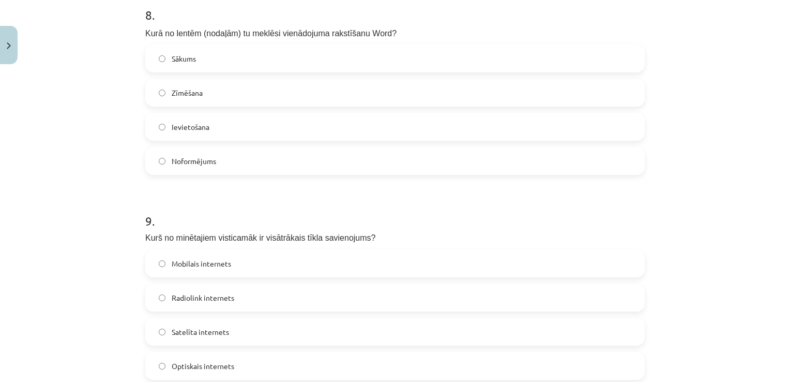
scroll to position [1603, 0]
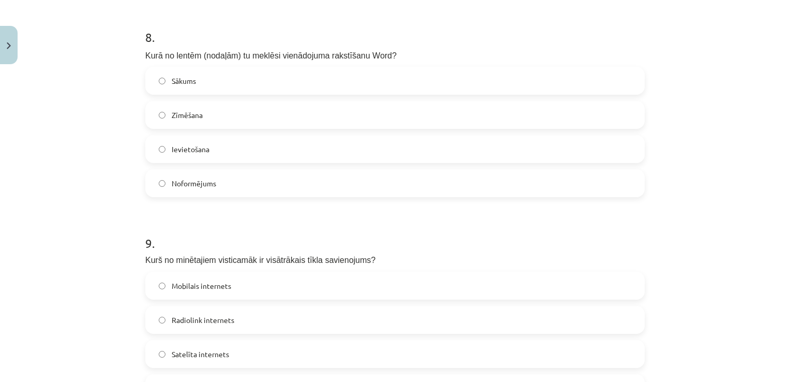
click at [178, 185] on span "Noformējums" at bounding box center [194, 183] width 44 height 11
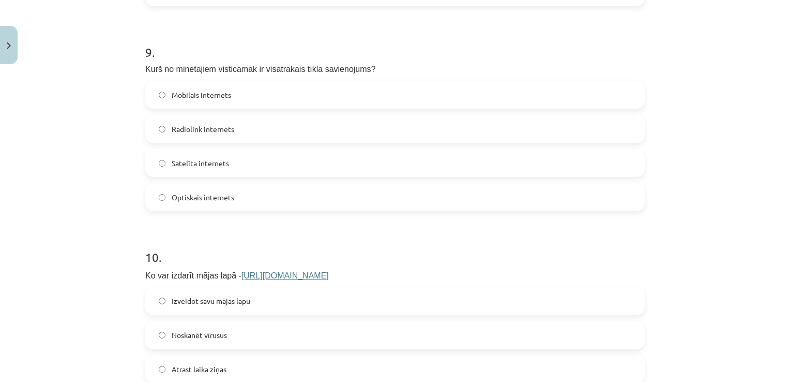
scroll to position [1810, 0]
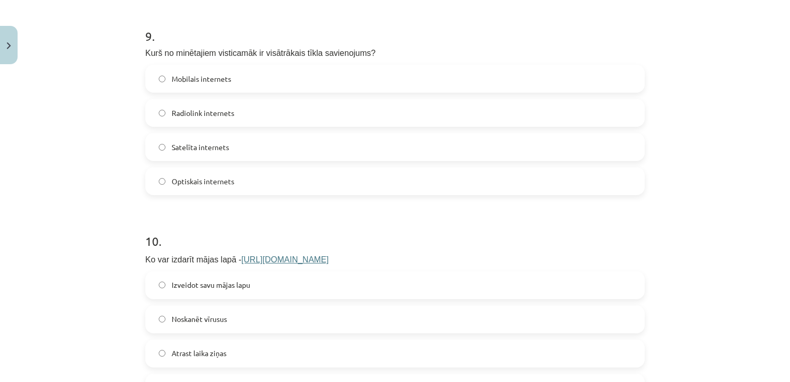
drag, startPoint x: 361, startPoint y: 109, endPoint x: 305, endPoint y: 148, distance: 68.4
drag, startPoint x: 305, startPoint y: 148, endPoint x: 114, endPoint y: 160, distance: 191.7
click at [114, 160] on div "Mācību tēma: Datorikas 8. klases 1. ieskaites mācību materiāls #9 Noslēguma tes…" at bounding box center [395, 191] width 790 height 382
drag, startPoint x: 188, startPoint y: 165, endPoint x: 192, endPoint y: 161, distance: 5.8
click at [191, 161] on div "Mobilais internets Radiolink internets Satelīta internets Optiskais internets" at bounding box center [394, 130] width 499 height 130
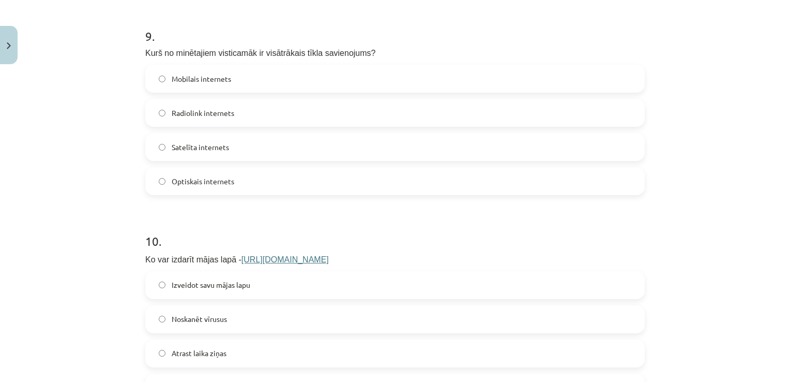
drag, startPoint x: 192, startPoint y: 161, endPoint x: 300, endPoint y: 179, distance: 110.1
click at [300, 179] on label "Optiskais internets" at bounding box center [394, 181] width 497 height 26
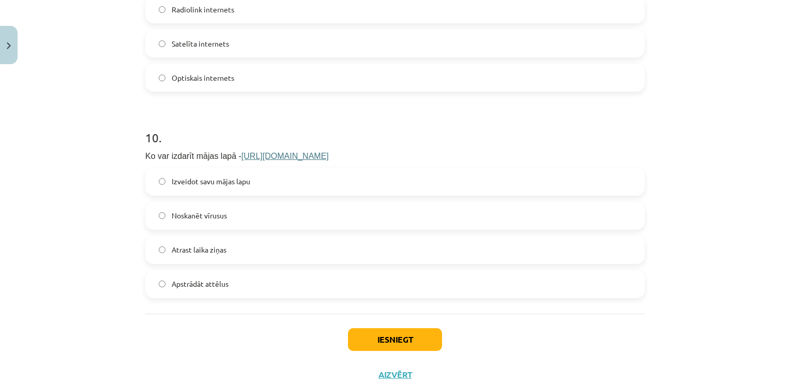
scroll to position [1948, 0]
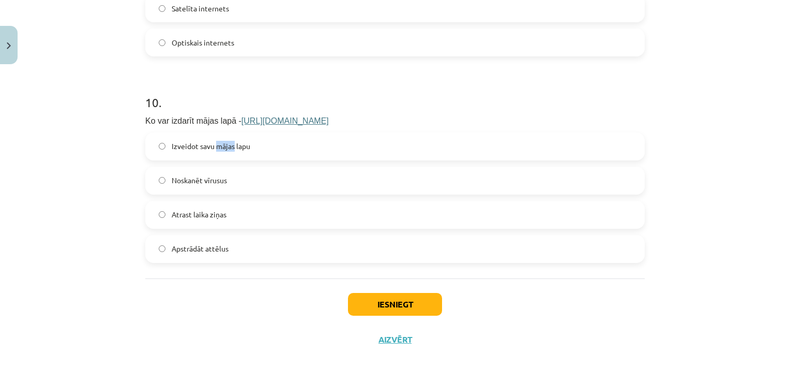
drag, startPoint x: 211, startPoint y: 149, endPoint x: 247, endPoint y: 158, distance: 36.4
click at [246, 158] on label "Izveidot savu mājas lapu" at bounding box center [394, 146] width 497 height 26
drag, startPoint x: 247, startPoint y: 158, endPoint x: 252, endPoint y: 135, distance: 23.3
click at [252, 135] on label "Izveidot savu mājas lapu" at bounding box center [394, 146] width 497 height 26
click at [366, 296] on button "Iesniegt" at bounding box center [395, 304] width 94 height 23
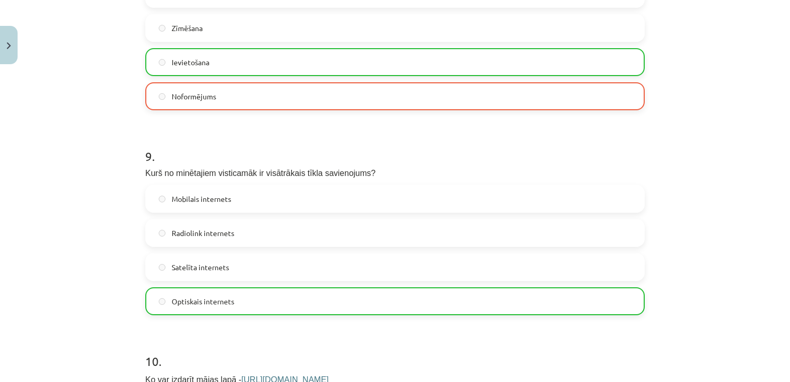
scroll to position [1981, 0]
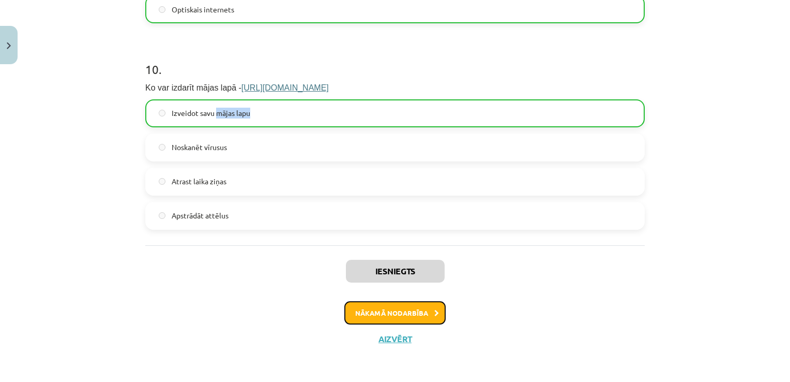
click at [346, 315] on button "Nākamā nodarbība" at bounding box center [394, 313] width 101 height 24
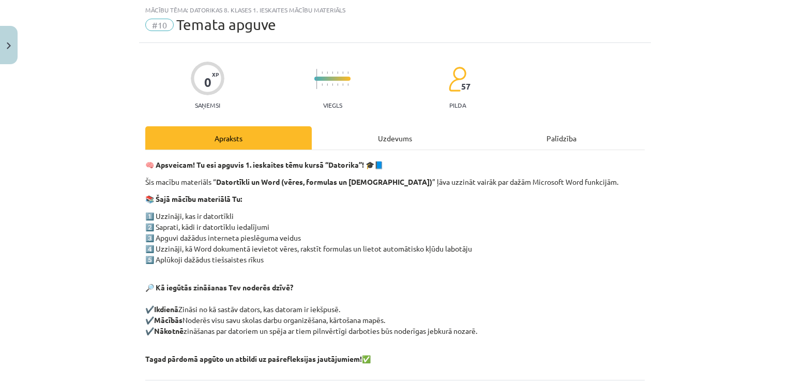
scroll to position [78, 0]
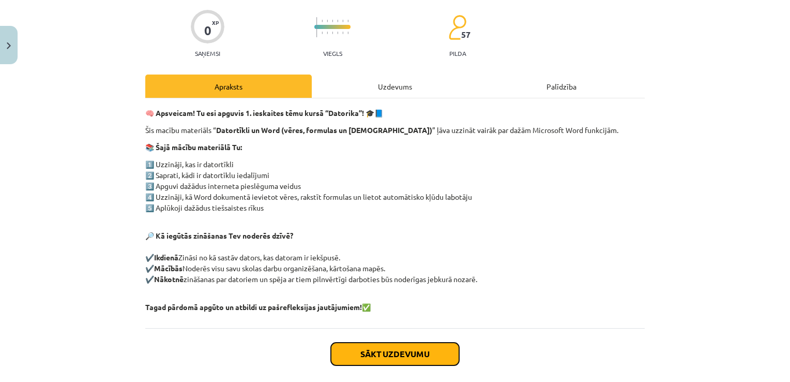
click at [392, 350] on button "Sākt uzdevumu" at bounding box center [395, 353] width 128 height 23
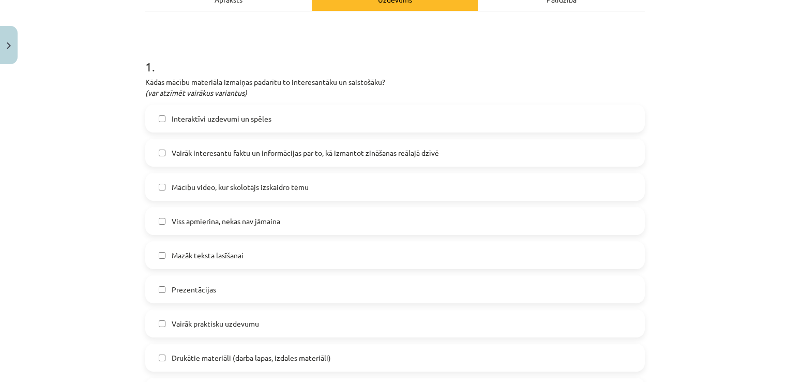
scroll to position [181, 0]
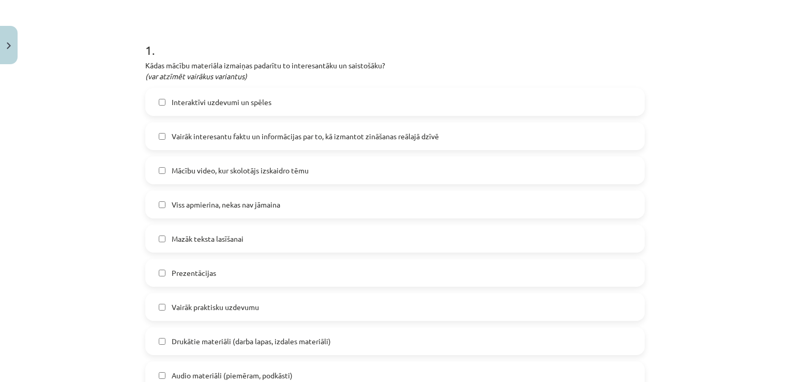
click at [219, 239] on span "Mazāk teksta lasīšanai" at bounding box center [208, 238] width 72 height 11
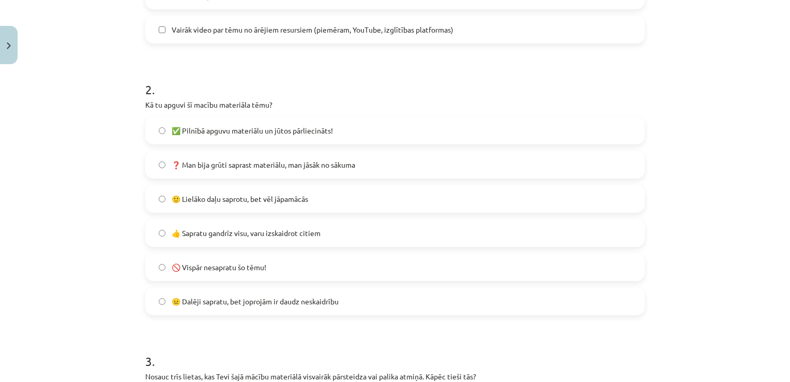
scroll to position [646, 0]
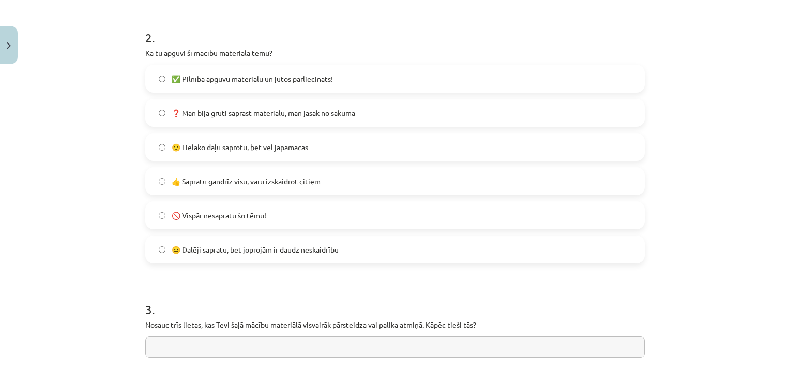
click at [209, 251] on span "😐 Dalēji sapratu, bet joprojām ir daudz neskaidrību" at bounding box center [255, 249] width 167 height 11
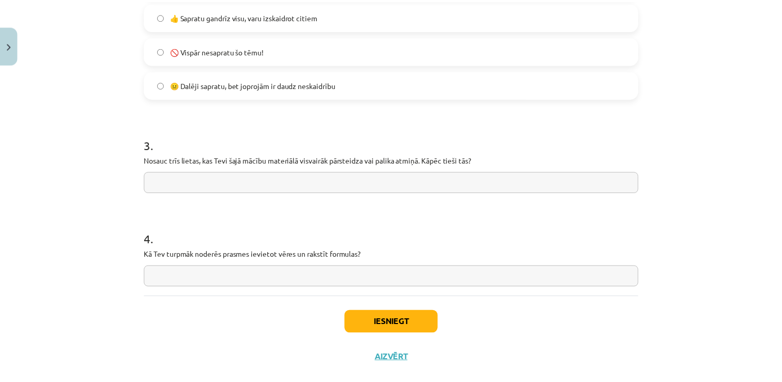
scroll to position [829, 0]
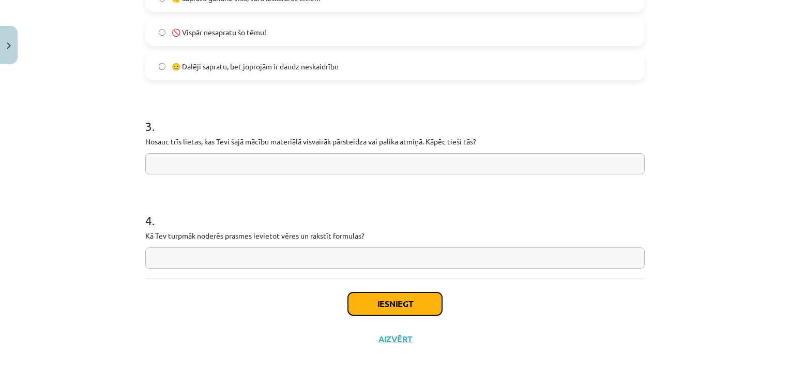
click at [376, 311] on button "Iesniegt" at bounding box center [395, 303] width 94 height 23
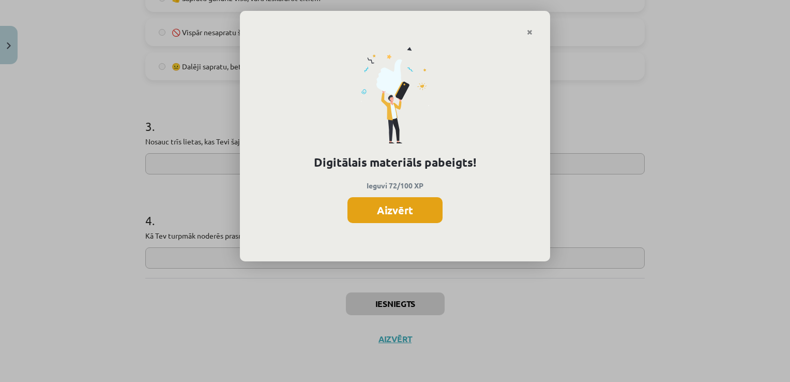
click at [408, 207] on button "Aizvērt" at bounding box center [394, 210] width 95 height 26
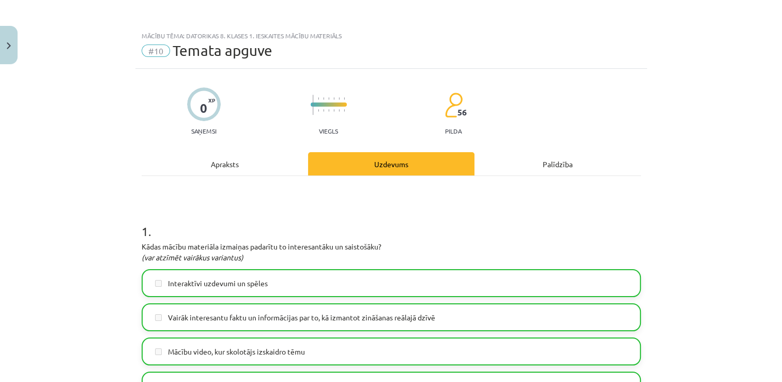
scroll to position [0, 0]
click at [7, 42] on img "Close" at bounding box center [9, 45] width 4 height 7
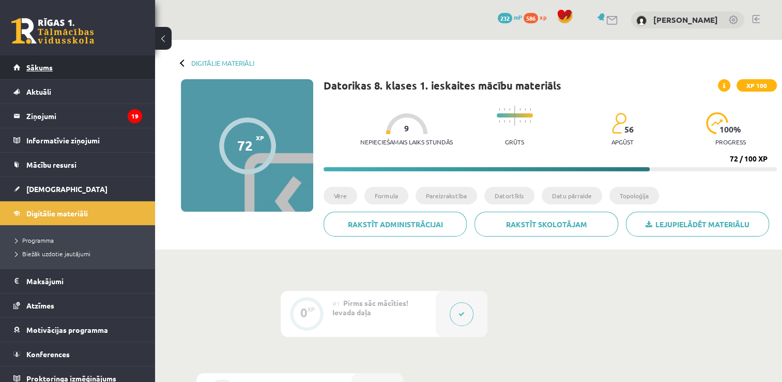
click at [68, 64] on link "Sākums" at bounding box center [77, 67] width 129 height 24
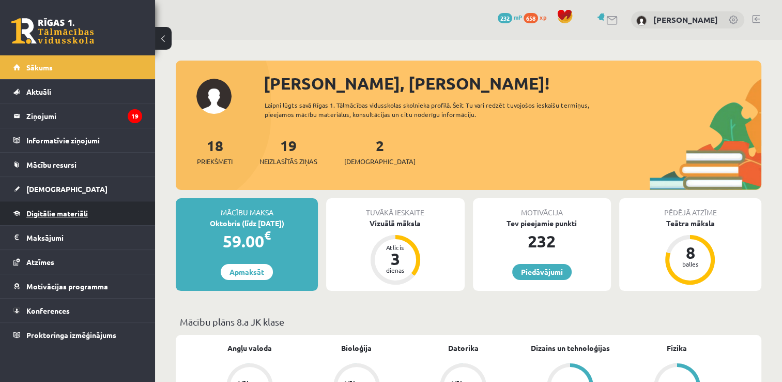
click at [54, 218] on link "Digitālie materiāli" at bounding box center [77, 213] width 129 height 24
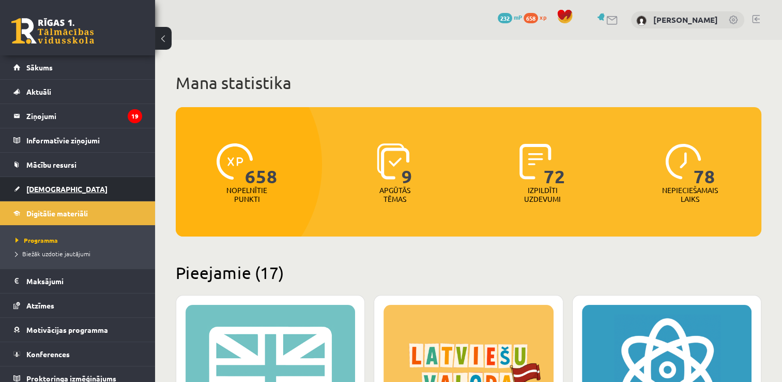
click at [45, 186] on span "[DEMOGRAPHIC_DATA]" at bounding box center [66, 188] width 81 height 9
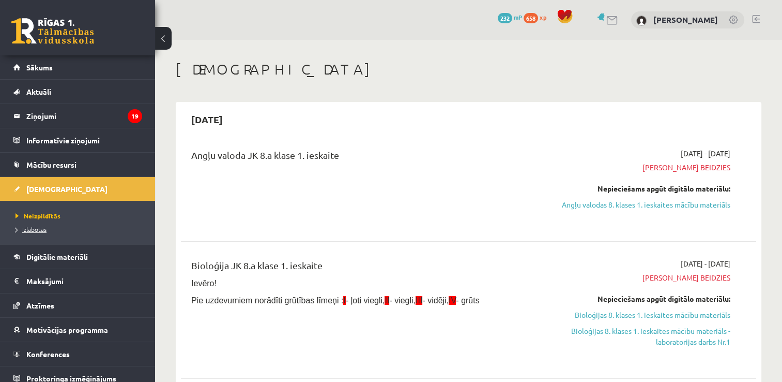
click at [49, 227] on link "Izlabotās" at bounding box center [80, 228] width 129 height 9
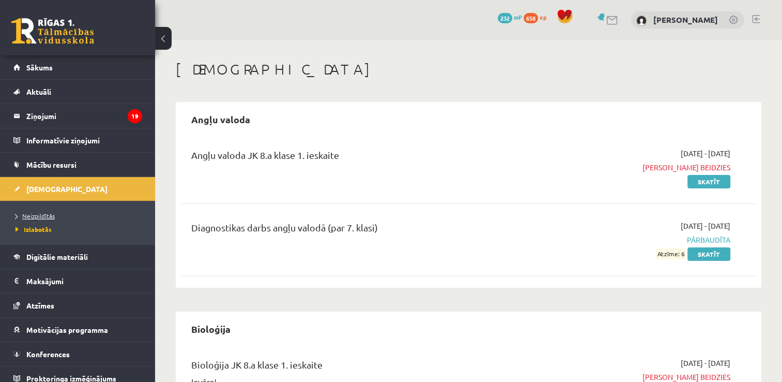
click at [42, 217] on span "Neizpildītās" at bounding box center [35, 215] width 39 height 8
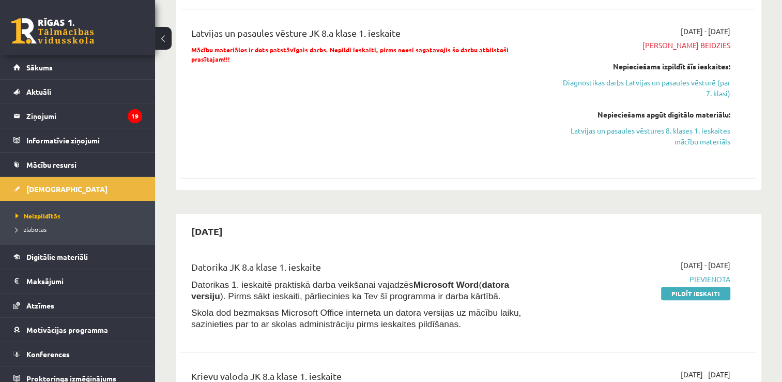
scroll to position [776, 0]
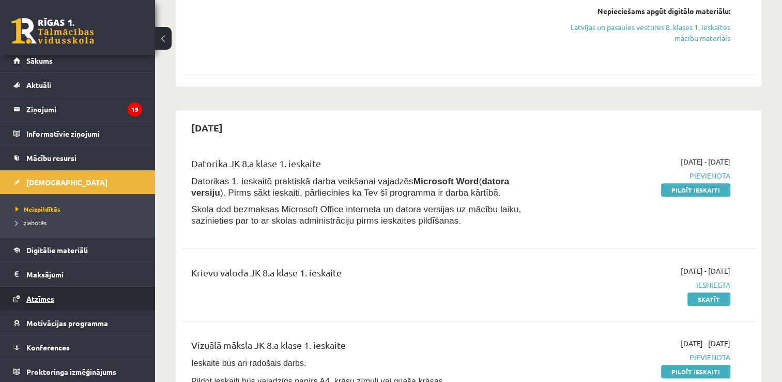
scroll to position [0, 0]
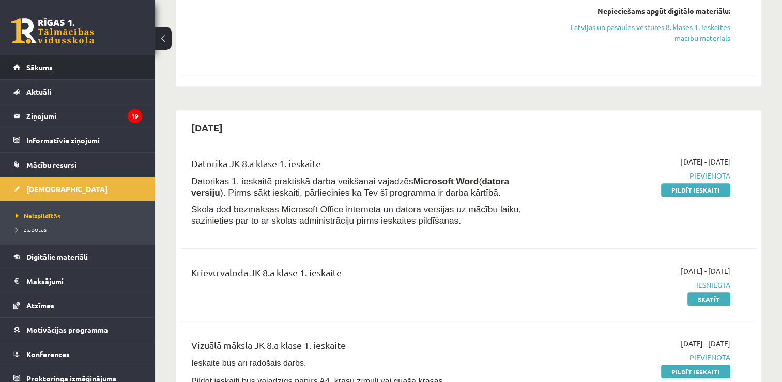
click at [36, 71] on link "Sākums" at bounding box center [77, 67] width 129 height 24
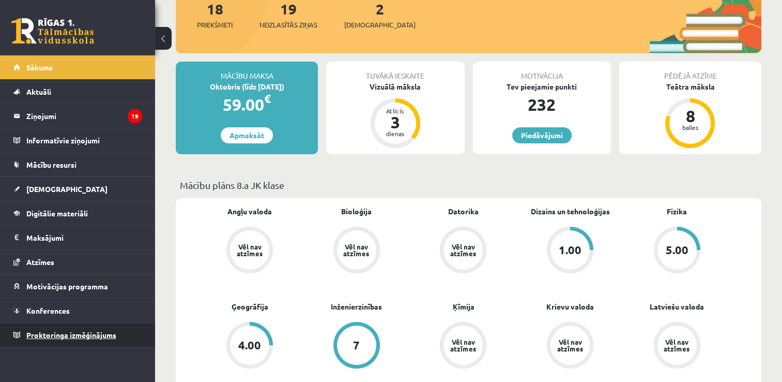
scroll to position [155, 0]
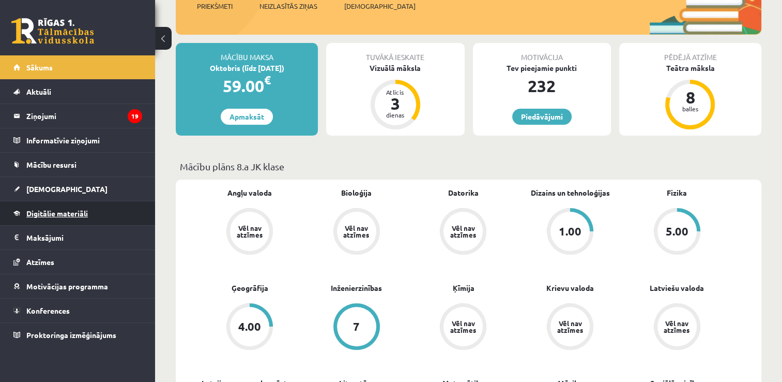
click at [35, 214] on span "Digitālie materiāli" at bounding box center [57, 212] width 62 height 9
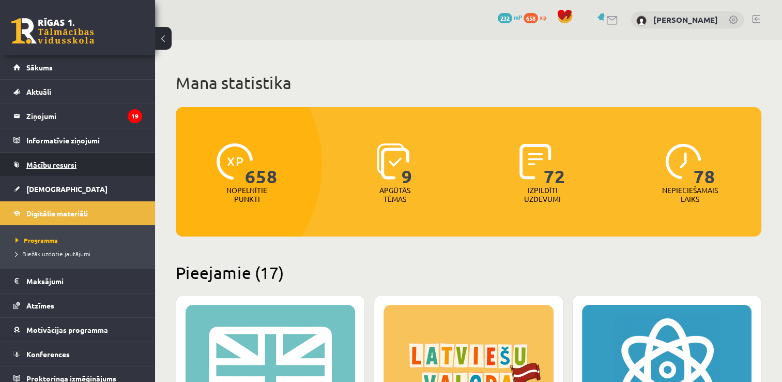
click at [41, 164] on span "Mācību resursi" at bounding box center [51, 164] width 50 height 9
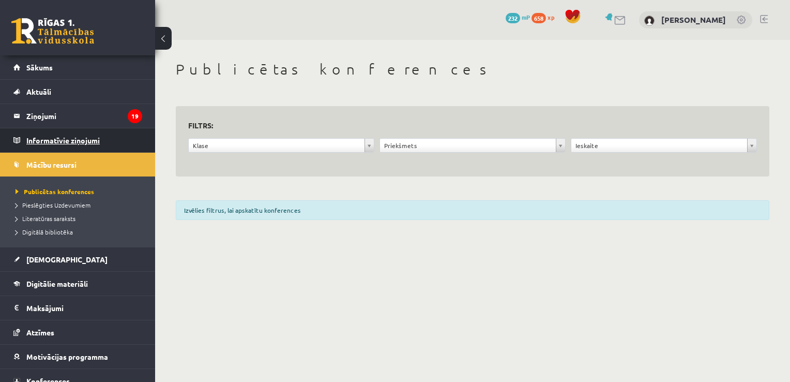
click at [58, 138] on legend "Informatīvie ziņojumi 0" at bounding box center [84, 140] width 116 height 24
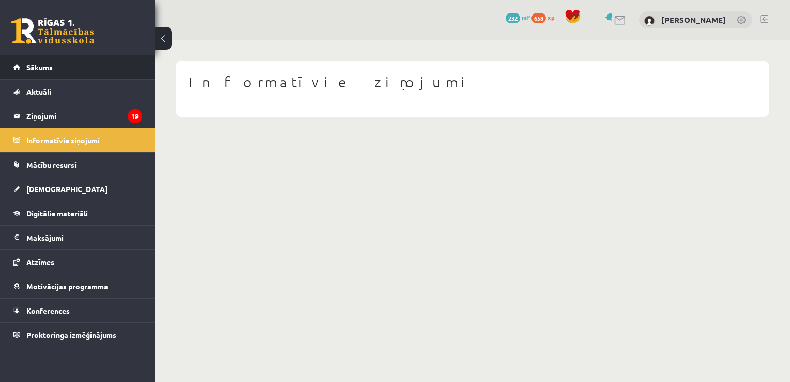
click at [29, 65] on span "Sākums" at bounding box center [39, 67] width 26 height 9
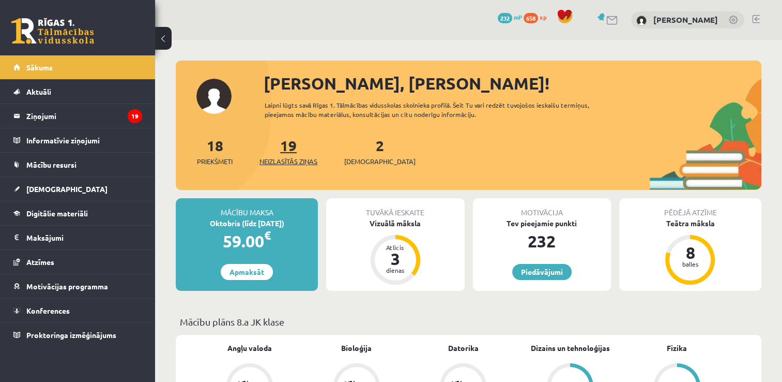
click at [285, 149] on link "19 Neizlasītās ziņas" at bounding box center [289, 151] width 58 height 31
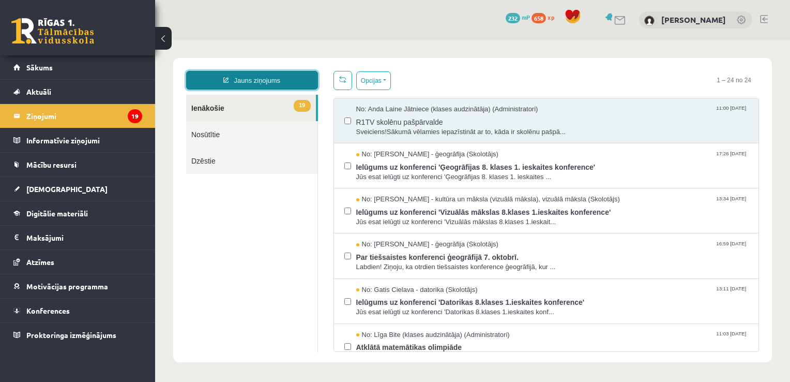
click at [254, 81] on link "Jauns ziņojums" at bounding box center [252, 80] width 132 height 19
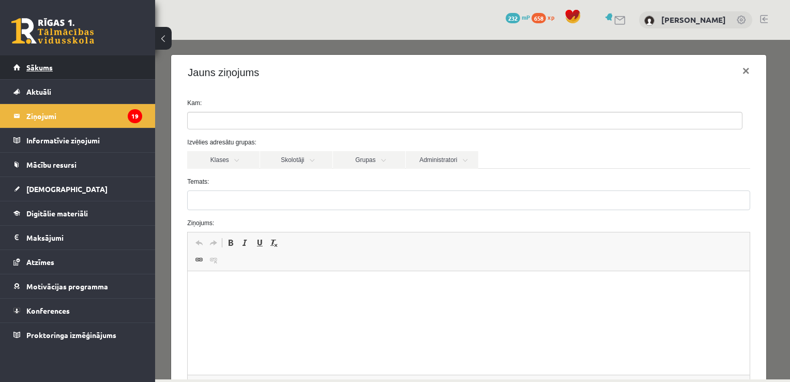
click at [66, 73] on link "Sākums" at bounding box center [77, 67] width 129 height 24
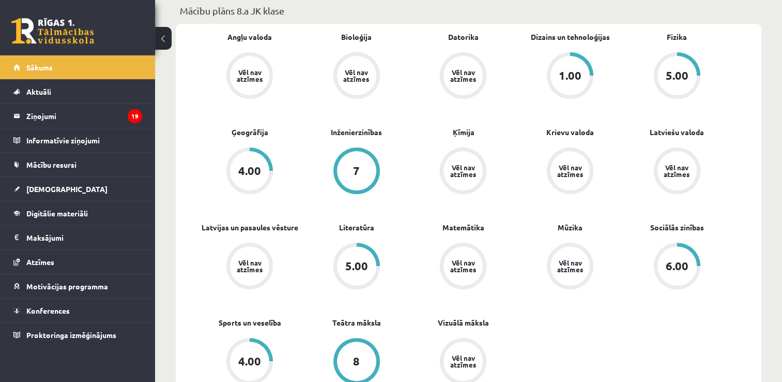
scroll to position [620, 0]
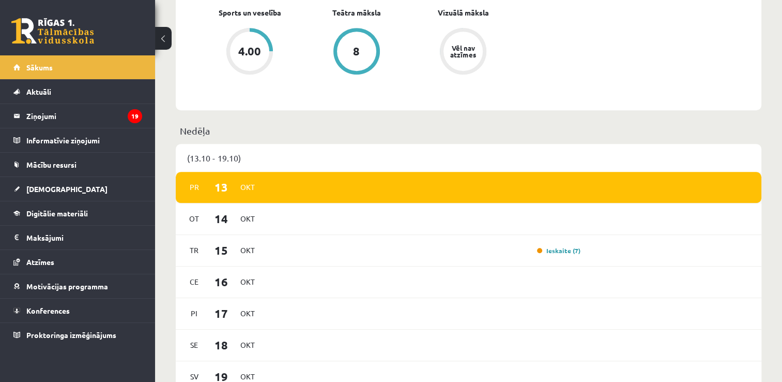
click at [394, 204] on div "Pr 13 Okt Ot 14 Okt Tr 15 Okt Ieskaite (7) Ce 16 Okt Pi 17 Okt Se 18 Okt Sv 19 …" at bounding box center [469, 282] width 586 height 221
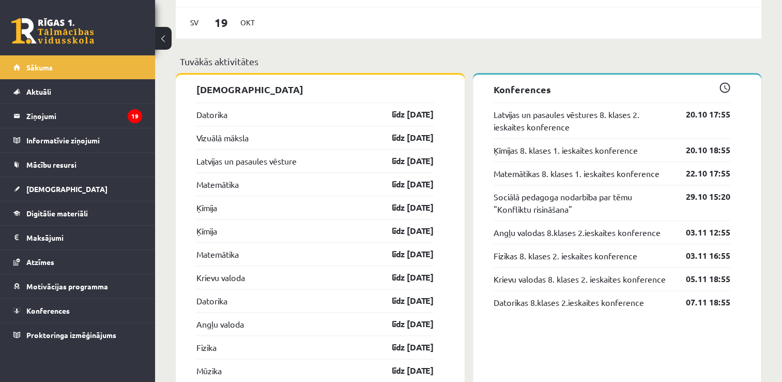
scroll to position [982, 0]
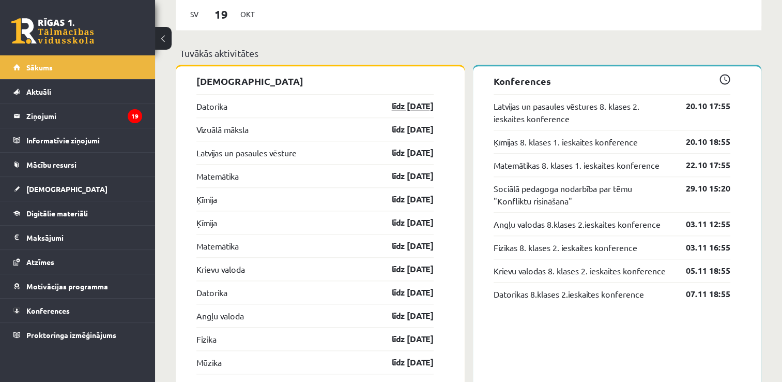
click at [399, 107] on link "līdz [DATE]" at bounding box center [404, 106] width 60 height 12
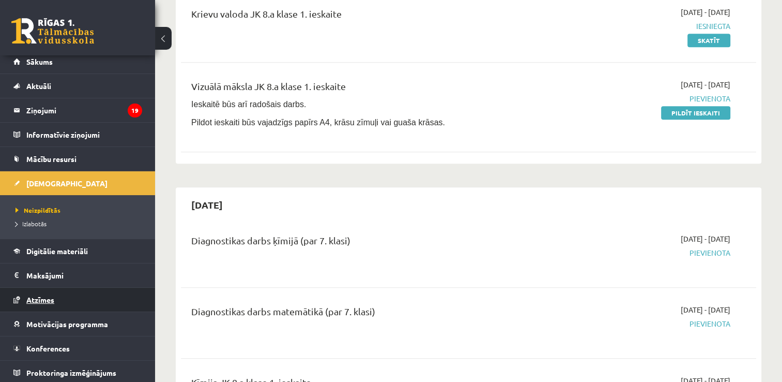
scroll to position [7, 0]
click at [98, 291] on link "Atzīmes" at bounding box center [77, 298] width 129 height 24
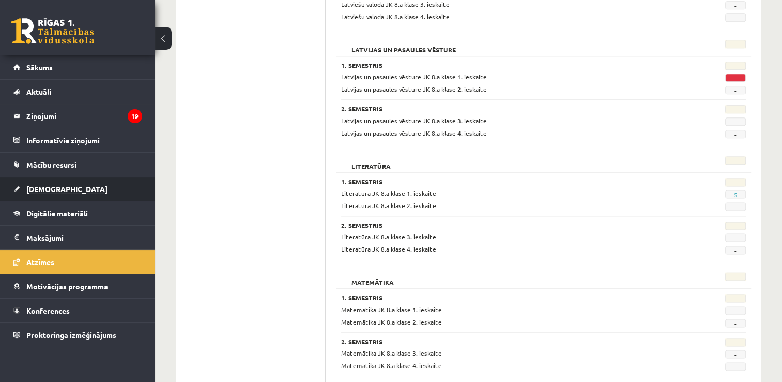
scroll to position [982, 0]
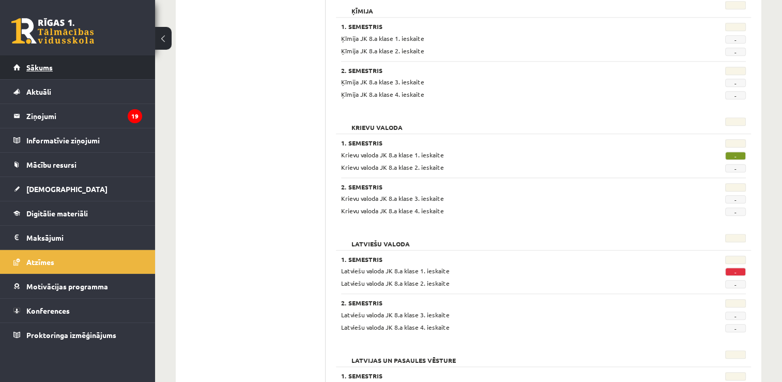
click at [79, 77] on link "Sākums" at bounding box center [77, 67] width 129 height 24
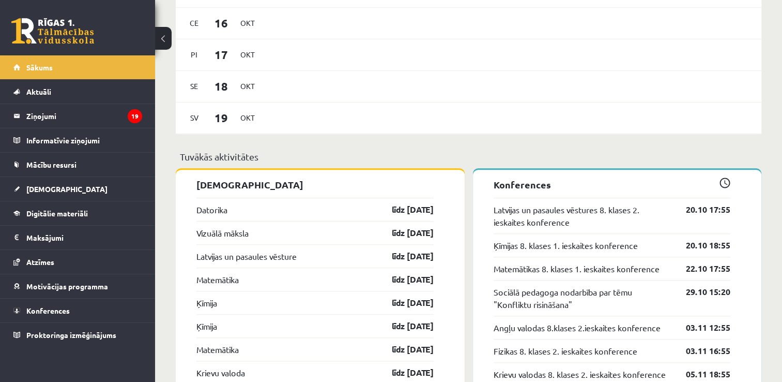
scroll to position [931, 0]
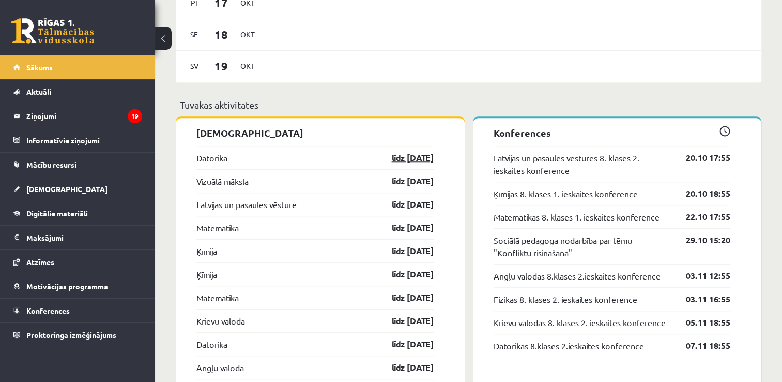
click at [407, 160] on link "līdz [DATE]" at bounding box center [404, 157] width 60 height 12
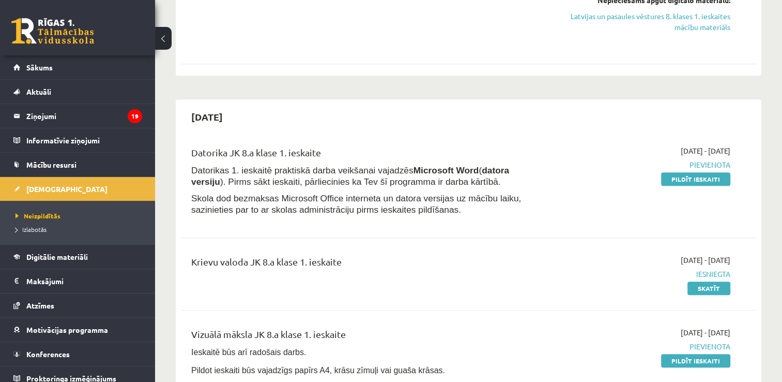
scroll to position [827, 0]
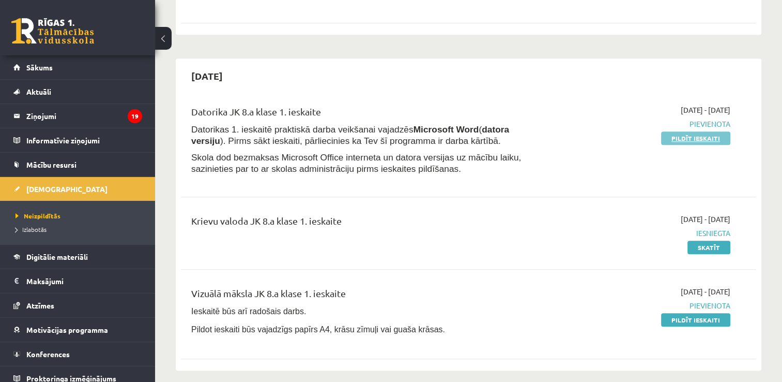
click at [689, 145] on link "Pildīt ieskaiti" at bounding box center [695, 137] width 69 height 13
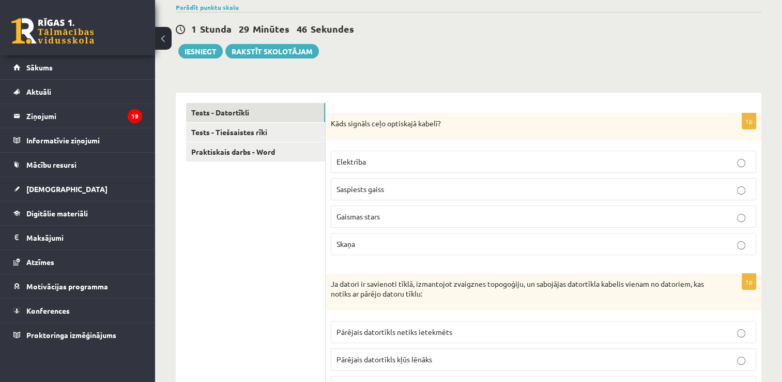
scroll to position [155, 0]
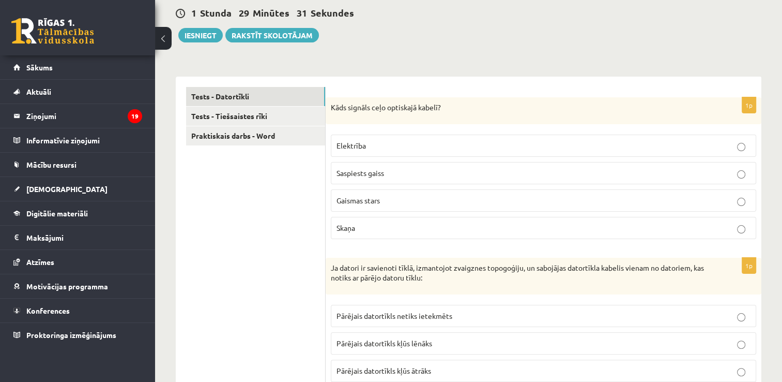
click at [364, 195] on span "Gaismas stars" at bounding box center [358, 199] width 43 height 9
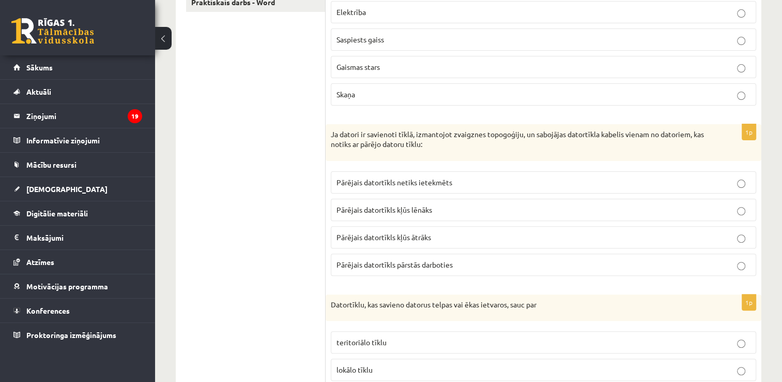
scroll to position [310, 0]
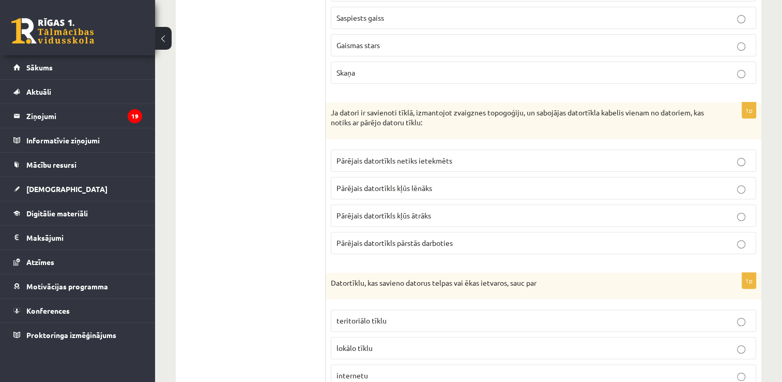
click at [392, 156] on span "Pārējais datortīkls netiks ietekmēts" at bounding box center [395, 160] width 116 height 9
drag, startPoint x: 405, startPoint y: 185, endPoint x: 334, endPoint y: 157, distance: 76.1
click at [334, 177] on label "Pārējais datortīkls kļūs lēnāks" at bounding box center [544, 188] width 426 height 22
click at [341, 238] on span "Pārējais datortīkls pārstās darboties" at bounding box center [395, 242] width 116 height 9
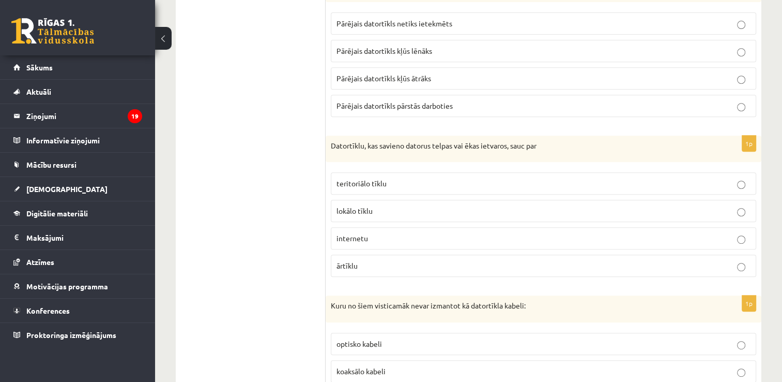
scroll to position [465, 0]
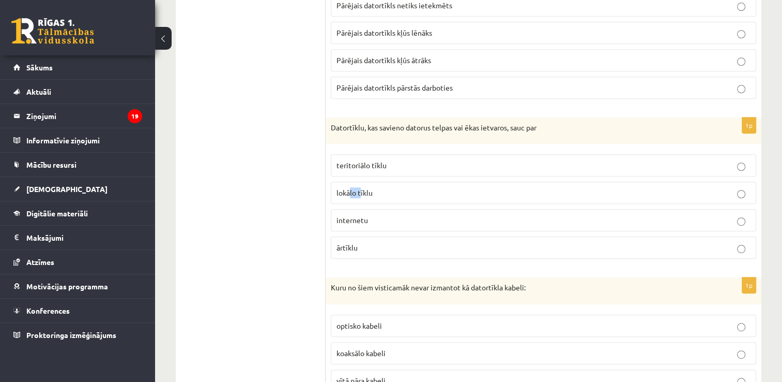
click at [362, 187] on p "lokālo tīklu" at bounding box center [544, 192] width 414 height 11
drag, startPoint x: 362, startPoint y: 164, endPoint x: 427, endPoint y: 161, distance: 64.7
click at [427, 161] on fieldset "teritoriālo tīklu lokālo tīklu internetu ārtīklu" at bounding box center [544, 205] width 426 height 113
click at [432, 187] on p "lokālo tīklu" at bounding box center [544, 192] width 414 height 11
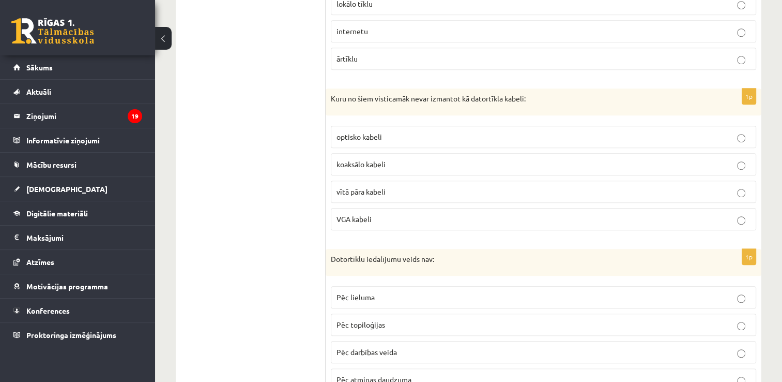
scroll to position [672, 0]
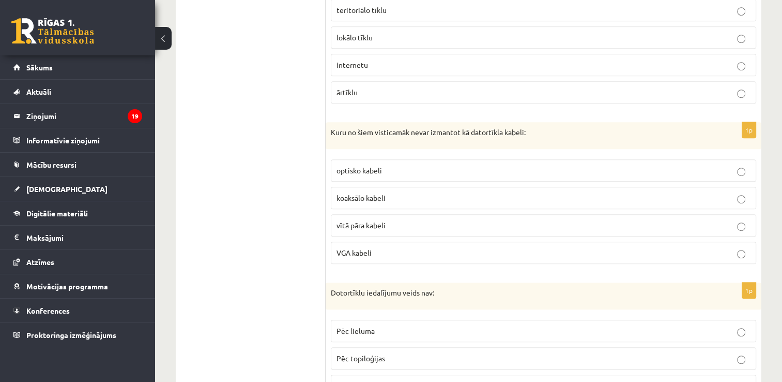
drag, startPoint x: 319, startPoint y: -28, endPoint x: 325, endPoint y: -38, distance: 11.8
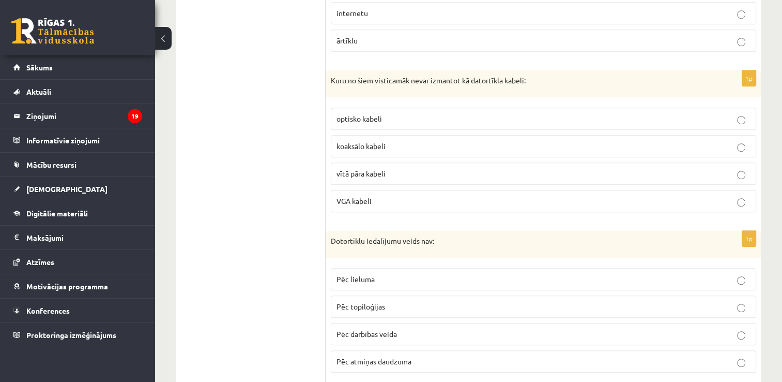
click at [356, 196] on span "VGA kabeli" at bounding box center [354, 200] width 35 height 9
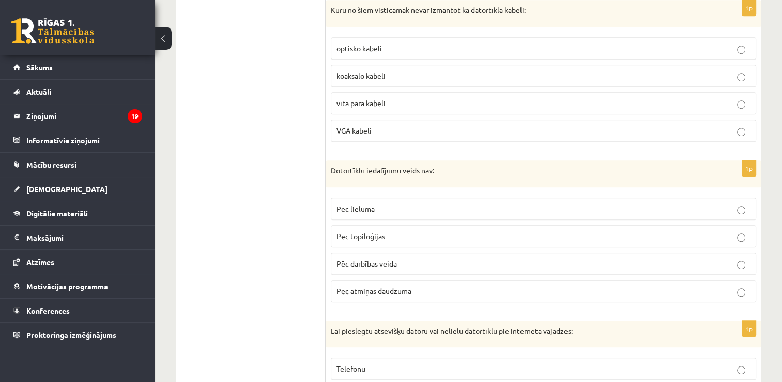
scroll to position [776, 0]
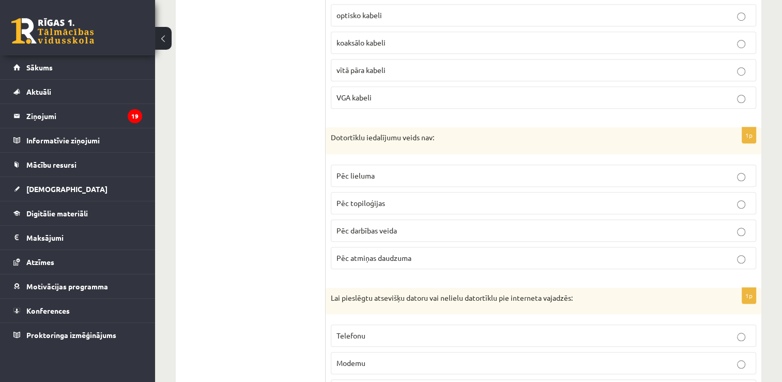
click at [361, 253] on span "Pēc atmiņas daudzuma" at bounding box center [374, 257] width 75 height 9
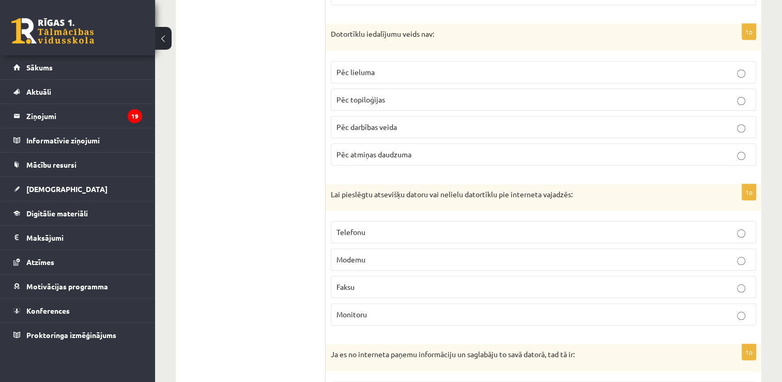
click at [380, 254] on p "Modemu" at bounding box center [544, 259] width 414 height 11
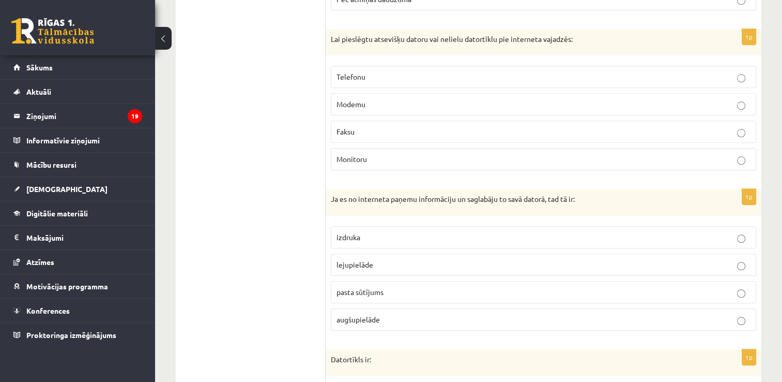
scroll to position [1086, 0]
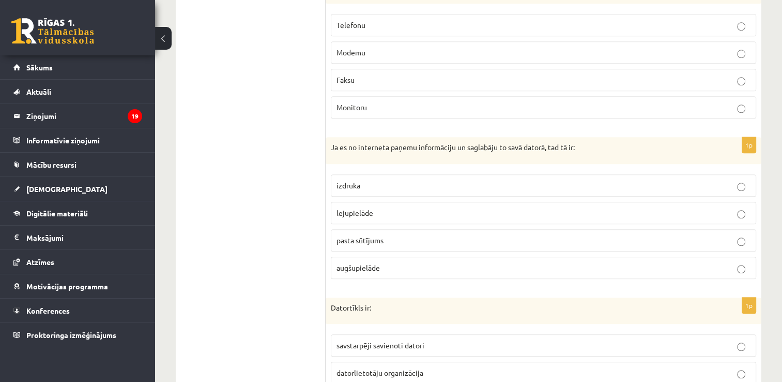
click at [369, 262] on p "augšupielāde" at bounding box center [544, 267] width 414 height 11
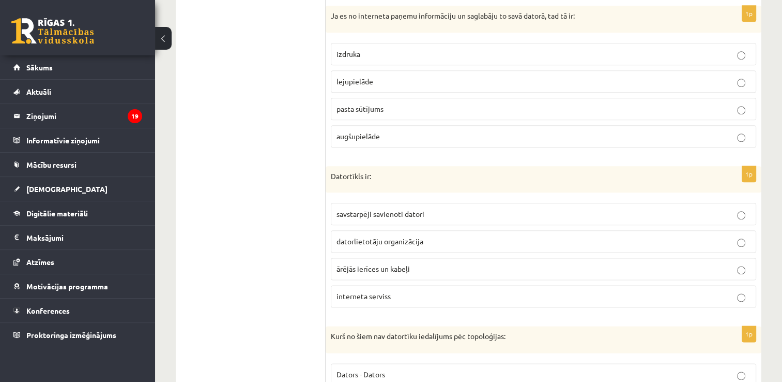
scroll to position [1241, 0]
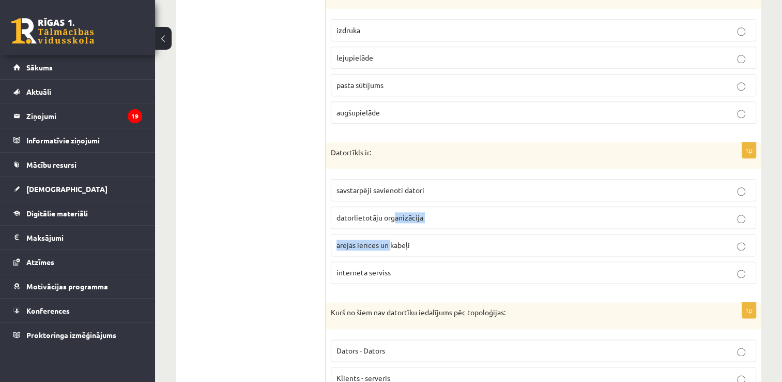
click at [392, 202] on fieldset "savstarpēji savienoti datori datorlietotāju organizācija ārējās ierīces un kabe…" at bounding box center [544, 230] width 426 height 113
drag, startPoint x: 392, startPoint y: 202, endPoint x: 470, endPoint y: 183, distance: 80.4
click at [470, 206] on label "datorlietotāju organizācija" at bounding box center [544, 217] width 426 height 22
click at [542, 307] on p "Kurš no šiem nav datortīku iedalījums pēc topoloģijas:" at bounding box center [518, 312] width 374 height 10
click at [435, 185] on p "savstarpēji savienoti datori" at bounding box center [544, 190] width 414 height 11
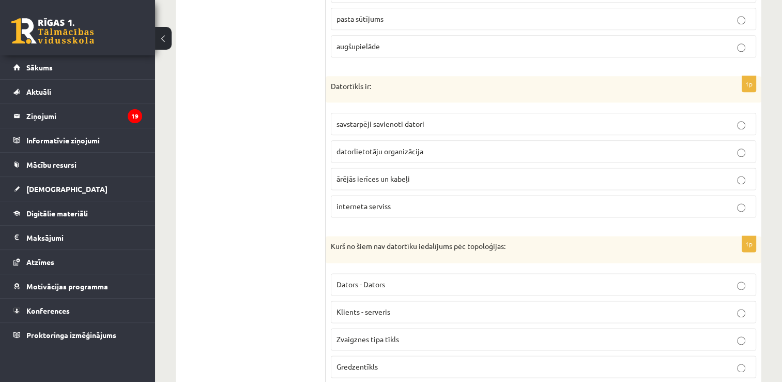
scroll to position [1312, 0]
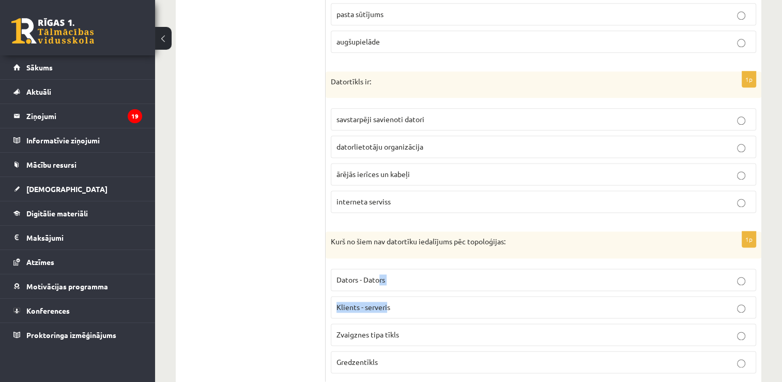
drag, startPoint x: 383, startPoint y: 270, endPoint x: 387, endPoint y: 275, distance: 5.9
click at [387, 275] on fieldset "Dators - Dators Klients - serveris Zvaigznes tipa tīkls Gredzentīkls" at bounding box center [544, 319] width 426 height 113
drag, startPoint x: 387, startPoint y: 275, endPoint x: 400, endPoint y: 280, distance: 13.7
click at [397, 301] on p "Klients - serveris" at bounding box center [544, 306] width 414 height 11
click at [431, 296] on label "Klients - serveris" at bounding box center [544, 307] width 426 height 22
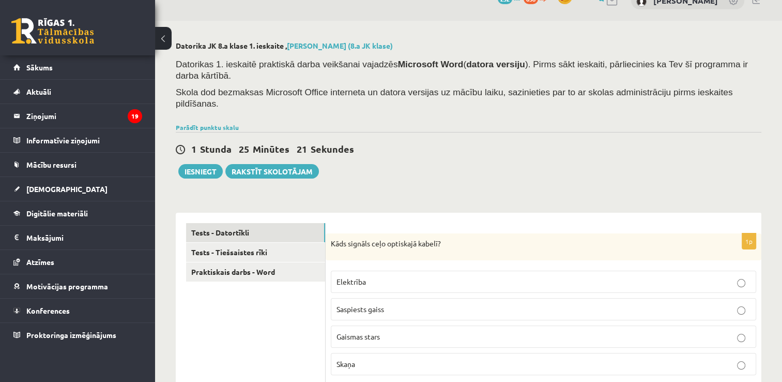
scroll to position [0, 0]
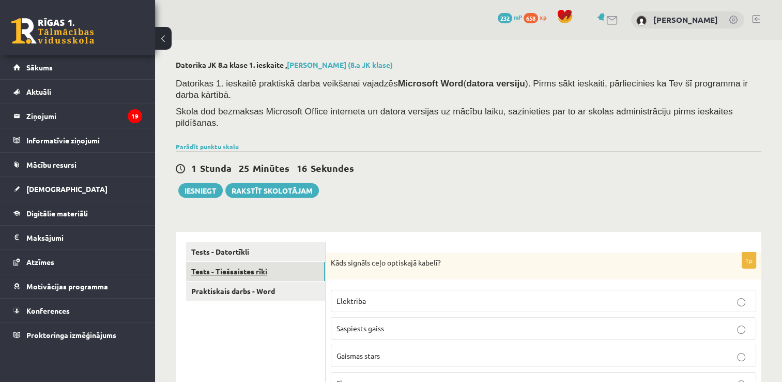
click at [238, 262] on link "Tests - Tiešsaistes rīki" at bounding box center [255, 271] width 139 height 19
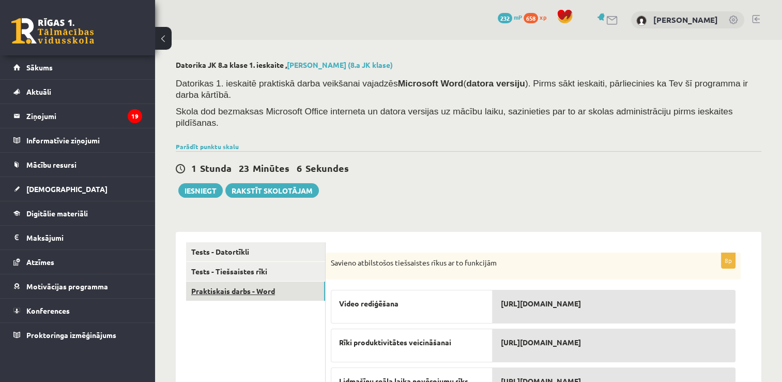
click at [213, 281] on link "Praktiskais darbs - Word" at bounding box center [255, 290] width 139 height 19
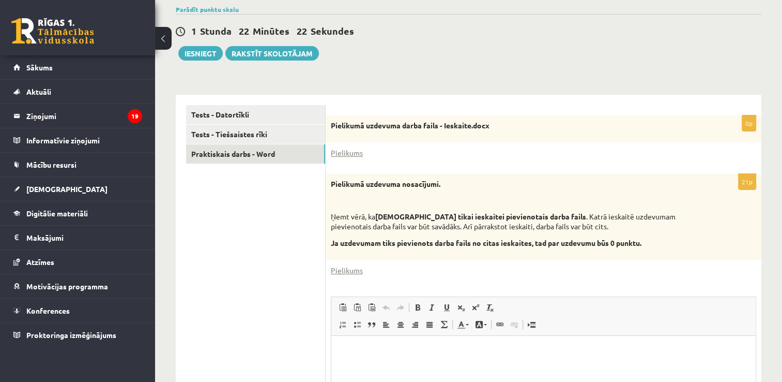
scroll to position [119, 0]
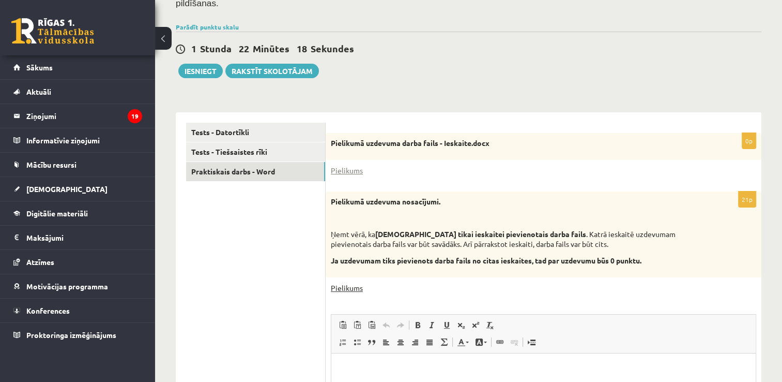
click at [352, 282] on link "Pielikums" at bounding box center [347, 287] width 32 height 11
click at [430, 154] on div "0p Pielikumā uzdevuma darba fails - Ieskaite.docx Pielikums" at bounding box center [544, 157] width 436 height 48
click at [337, 139] on div "0p Pielikumā uzdevuma darba fails - Ieskaite.docx Pielikums" at bounding box center [544, 157] width 436 height 48
click at [338, 165] on link "Pielikums" at bounding box center [347, 170] width 32 height 11
click at [334, 282] on link "Pielikums" at bounding box center [347, 287] width 32 height 11
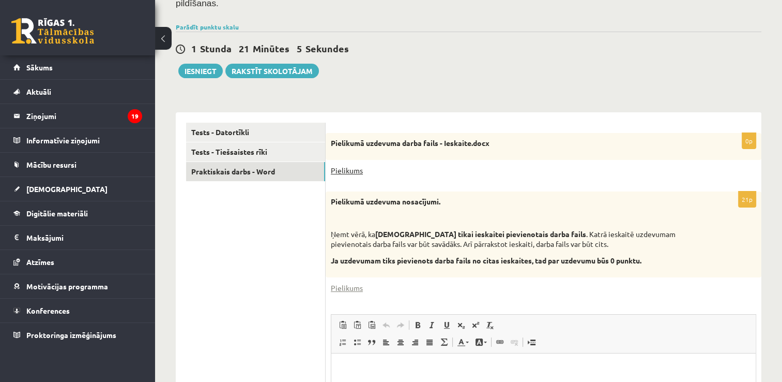
click at [344, 165] on link "Pielikums" at bounding box center [347, 170] width 32 height 11
click at [343, 282] on link "Pielikums" at bounding box center [347, 287] width 32 height 11
click at [337, 255] on div "21p Pielikumā uzdevuma nosacījumi. Ņemt vērā, ka jāizmanto tikai ieskaitei piev…" at bounding box center [544, 360] width 436 height 338
click at [339, 282] on link "Pielikums" at bounding box center [347, 287] width 32 height 11
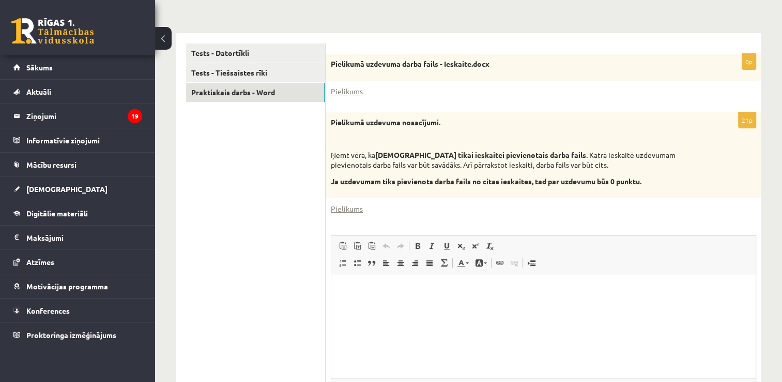
scroll to position [0, 0]
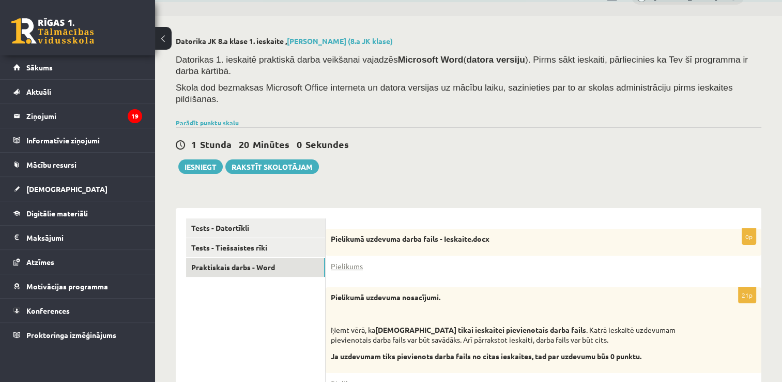
scroll to position [16, 0]
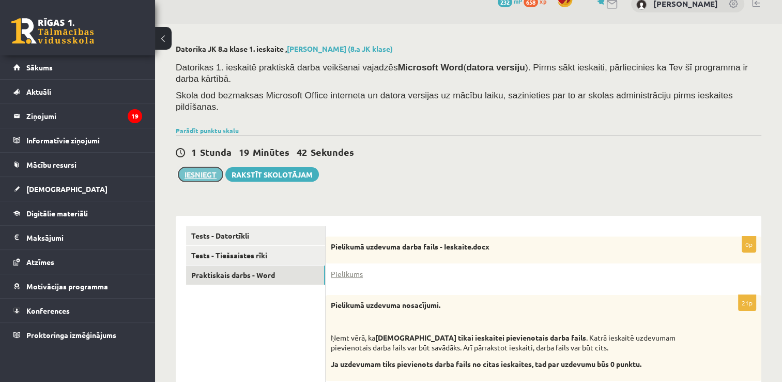
click at [200, 167] on button "Iesniegt" at bounding box center [200, 174] width 44 height 14
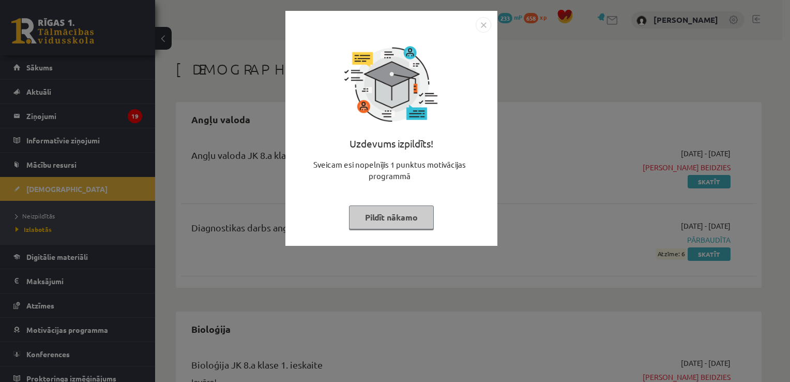
click at [486, 24] on img "Close" at bounding box center [484, 25] width 16 height 16
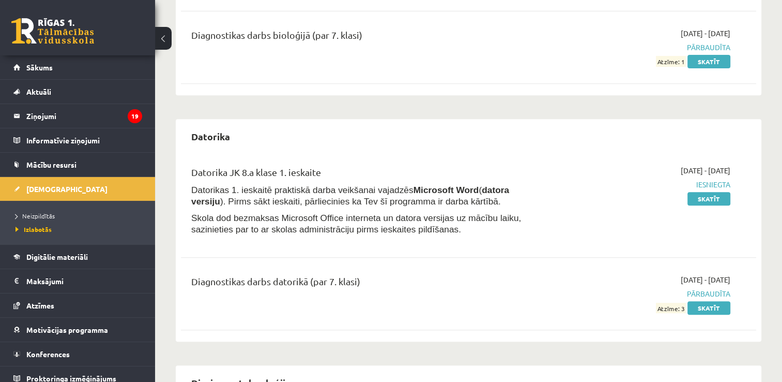
scroll to position [414, 0]
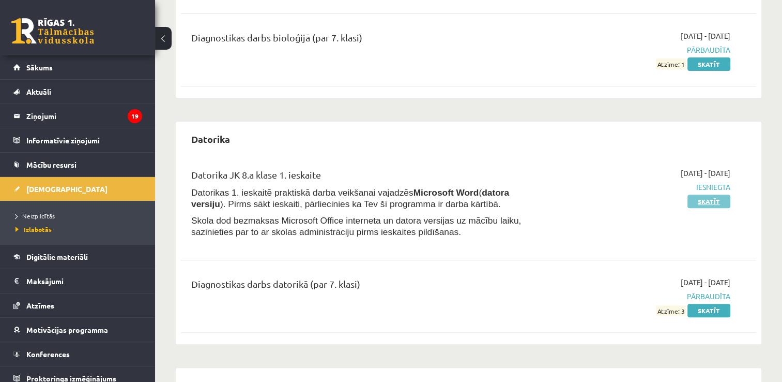
click at [700, 203] on link "Skatīt" at bounding box center [709, 200] width 43 height 13
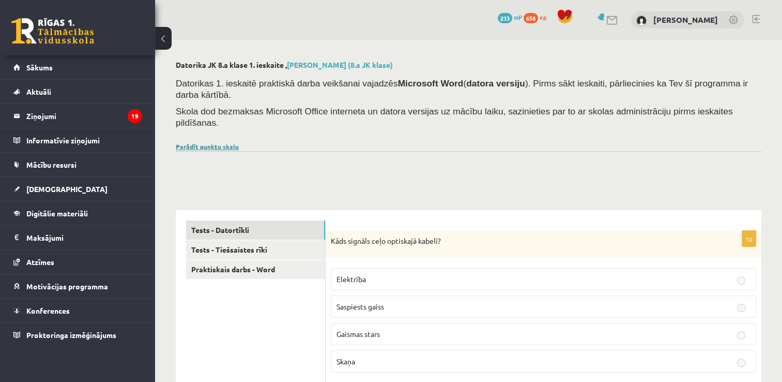
click at [197, 142] on link "Parādīt punktu skalu" at bounding box center [207, 146] width 63 height 8
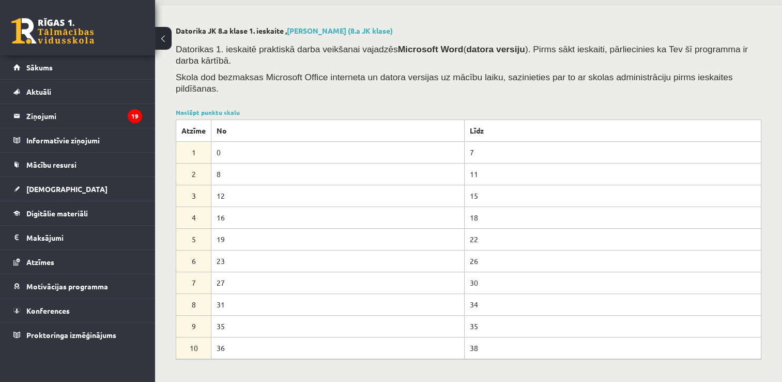
scroll to position [52, 0]
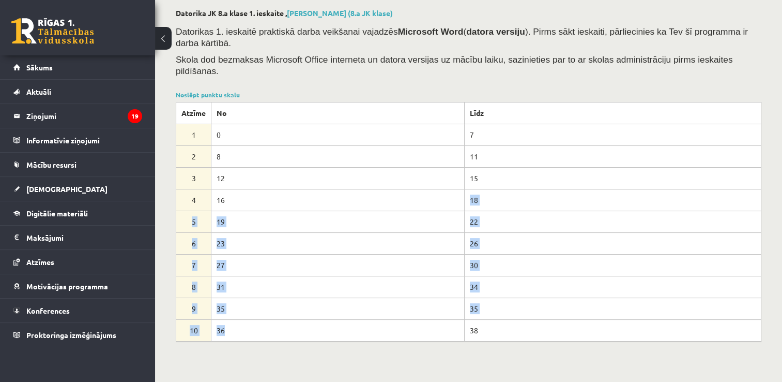
drag, startPoint x: 245, startPoint y: 269, endPoint x: 237, endPoint y: 324, distance: 55.4
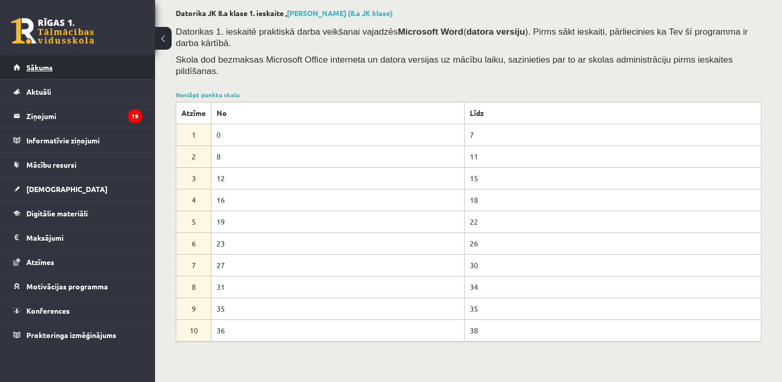
click at [52, 69] on span "Sākums" at bounding box center [39, 67] width 26 height 9
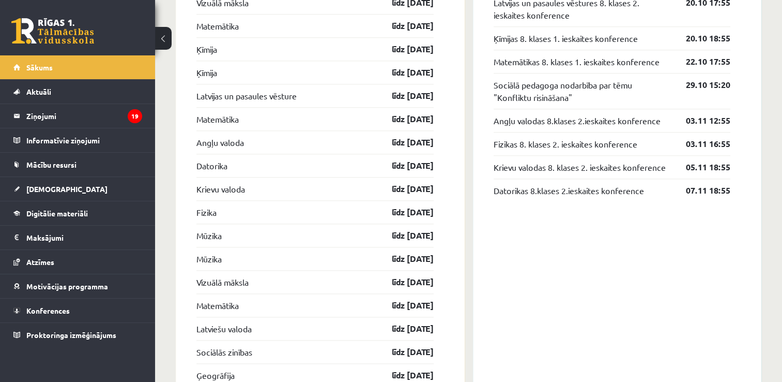
scroll to position [1034, 0]
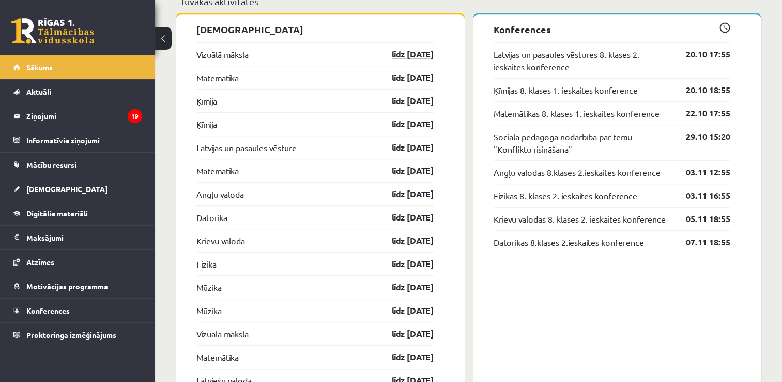
click at [400, 54] on link "līdz [DATE]" at bounding box center [404, 54] width 60 height 12
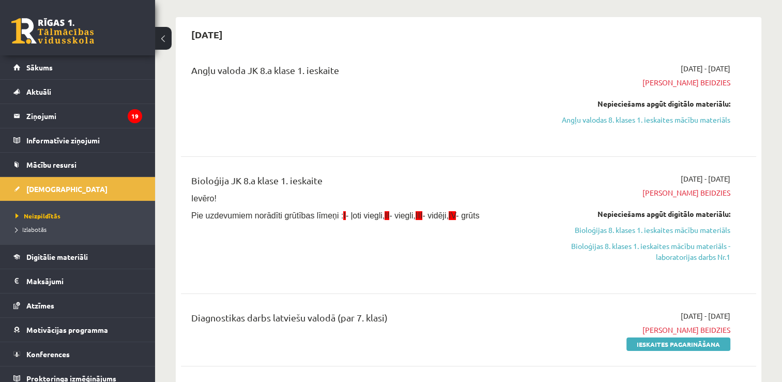
scroll to position [103, 0]
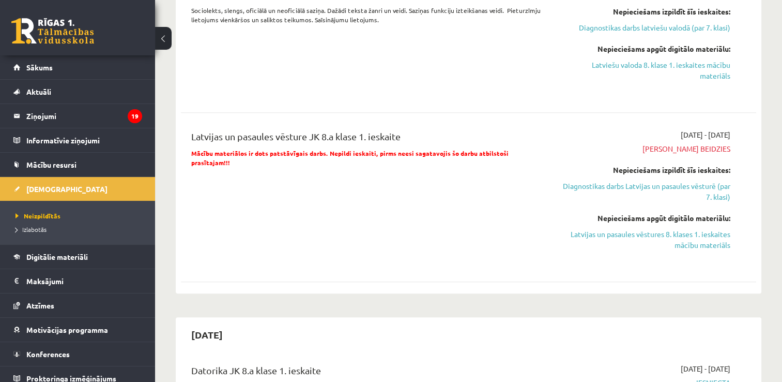
scroll to position [569, 0]
click at [190, 105] on div "Latviešu valoda JK 8.a klase 1. ieskaite Ieskaitē ietvertās tēmas Sociolekts, s…" at bounding box center [468, 33] width 575 height 145
click at [186, 88] on div "Latviešu valoda JK 8.a klase 1. ieskaite Ieskaitē ietvertās tēmas Sociolekts, s…" at bounding box center [369, 33] width 370 height 125
drag, startPoint x: 355, startPoint y: 132, endPoint x: 363, endPoint y: 129, distance: 9.3
click at [361, 130] on div "Latvijas un pasaules vēsture JK 8.a klase 1. ieskaite Mācību materiālos ir dots…" at bounding box center [468, 197] width 575 height 156
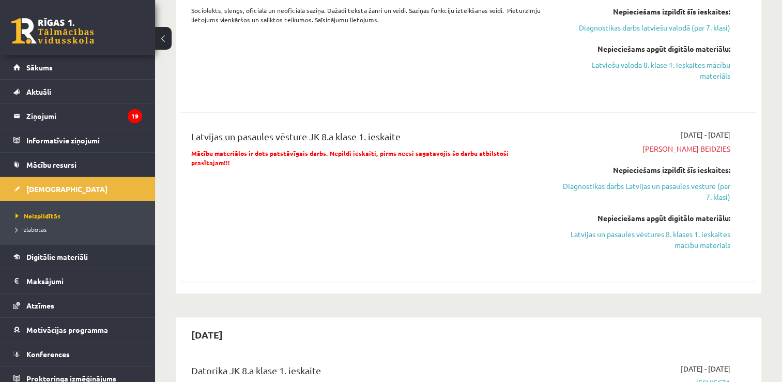
drag, startPoint x: 363, startPoint y: 129, endPoint x: 457, endPoint y: 91, distance: 101.1
click at [457, 90] on div "Latviešu valoda JK 8.a klase 1. ieskaite Ieskaitē ietvertās tēmas Sociolekts, s…" at bounding box center [369, 33] width 370 height 125
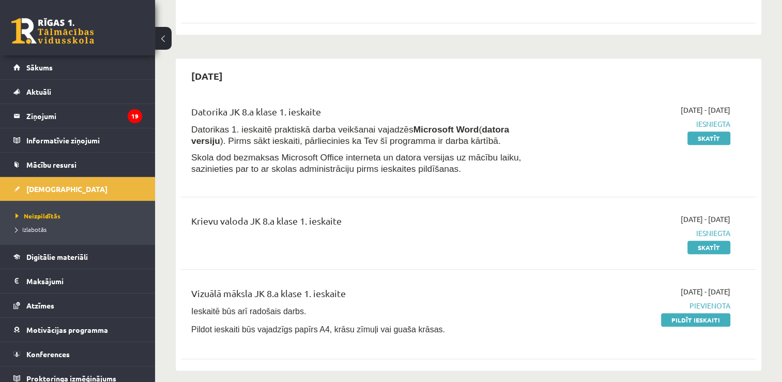
scroll to position [879, 0]
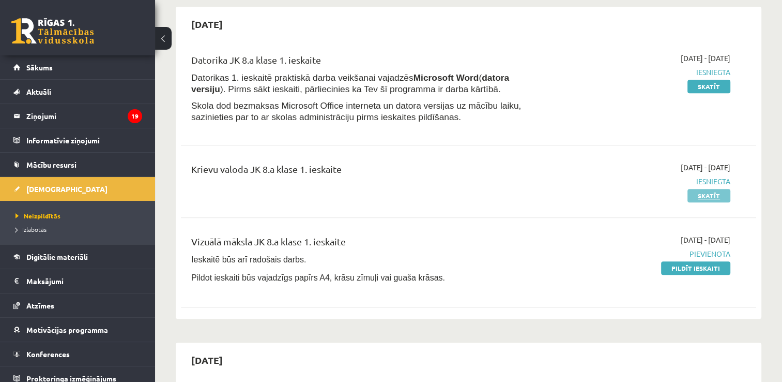
click at [709, 200] on link "Skatīt" at bounding box center [709, 195] width 43 height 13
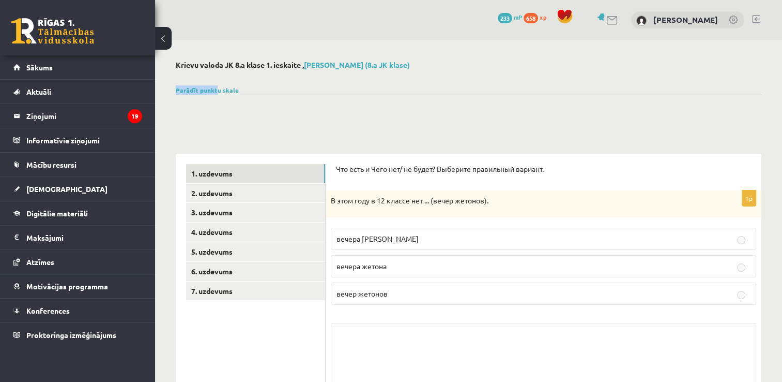
drag, startPoint x: 211, startPoint y: 78, endPoint x: 215, endPoint y: 85, distance: 8.3
click at [230, 89] on link "Parādīt punktu skalu" at bounding box center [207, 90] width 63 height 8
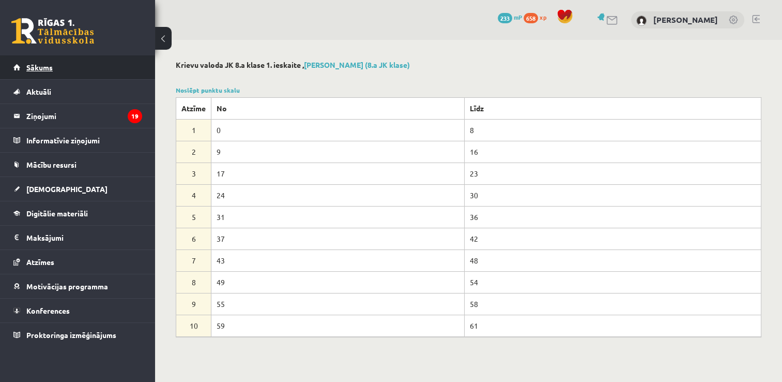
click at [21, 68] on link "Sākums" at bounding box center [77, 67] width 129 height 24
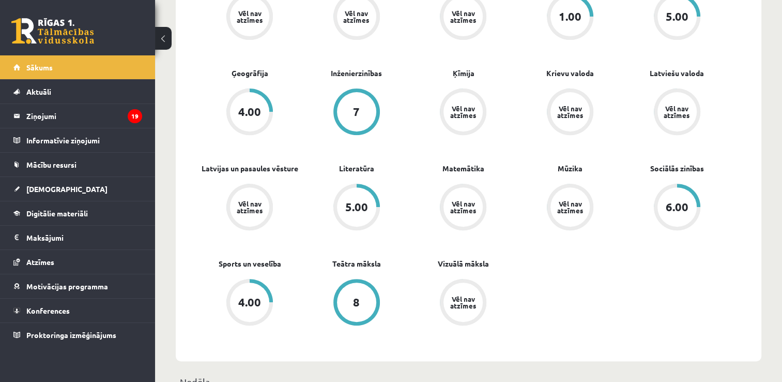
scroll to position [310, 0]
